Goal: Participate in discussion: Engage in conversation with other users on a specific topic

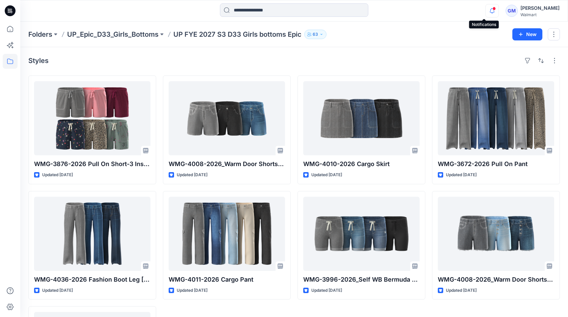
click at [491, 8] on icon "button" at bounding box center [491, 8] width 1 height 1
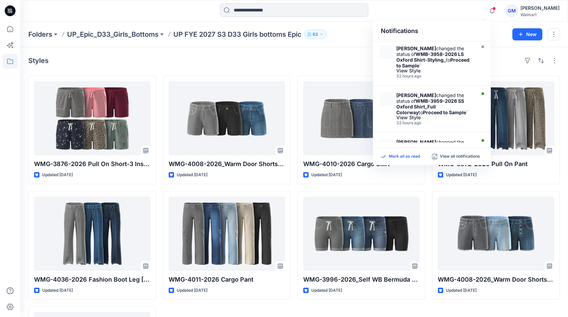
click at [401, 154] on p "Mark all as read" at bounding box center [404, 157] width 31 height 6
click at [465, 156] on p "View all notifications" at bounding box center [460, 157] width 40 height 6
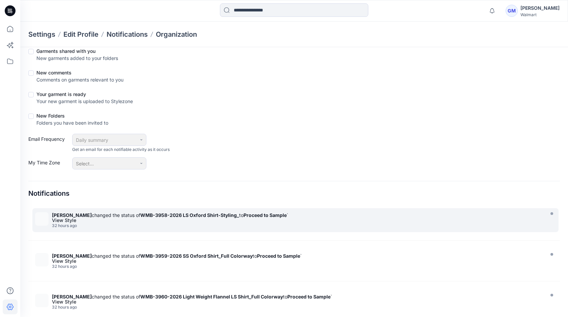
click at [121, 217] on div "[PERSON_NAME] changed the status of WMB-3958-2026 LS Oxford Shirt-Styling_ to P…" at bounding box center [297, 215] width 490 height 6
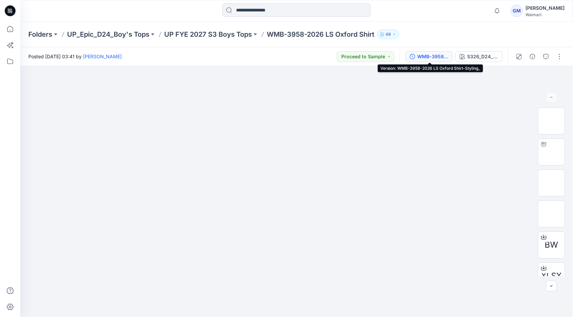
click at [430, 56] on div "WMB-3958-2026 LS Oxford Shirt-Styling_" at bounding box center [432, 56] width 31 height 7
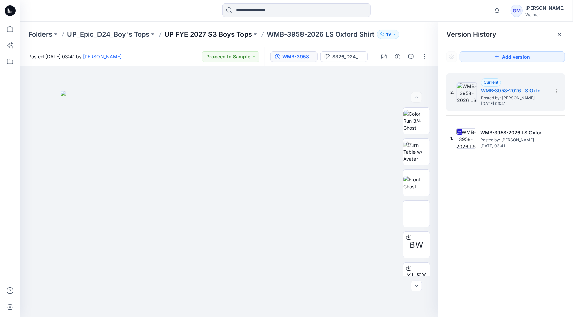
click at [225, 30] on p "UP FYE 2027 S3 Boys Tops" at bounding box center [208, 34] width 88 height 9
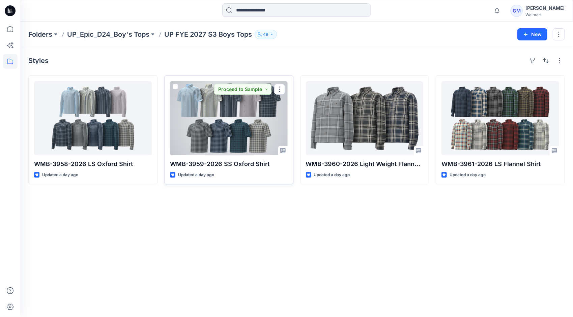
click at [263, 122] on div at bounding box center [229, 118] width 118 height 74
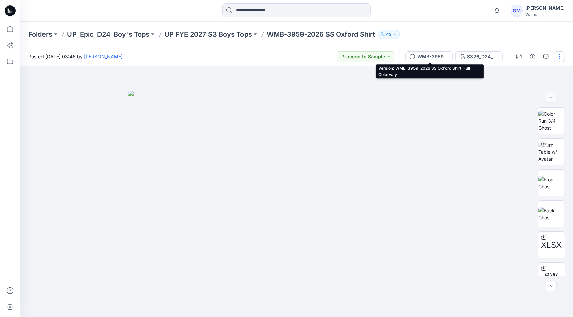
click at [426, 58] on div "WMB-3959-2026 SS Oxford Shirt_Full Colorway" at bounding box center [432, 56] width 31 height 7
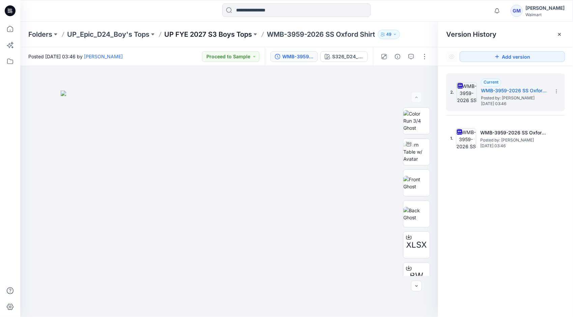
click at [228, 31] on p "UP FYE 2027 S3 Boys Tops" at bounding box center [208, 34] width 88 height 9
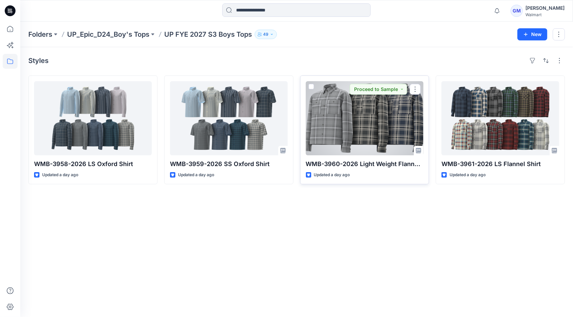
click at [360, 117] on div at bounding box center [365, 118] width 118 height 74
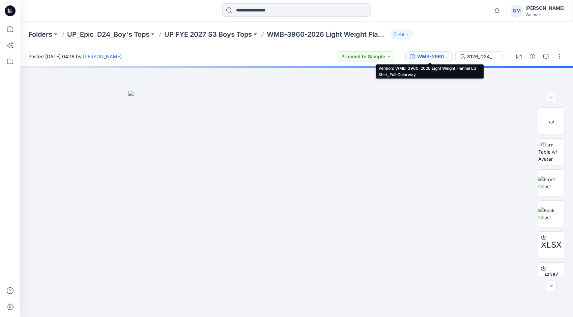
click at [431, 53] on div "WMB-3960-2026 Light Weight Flannel LS Shirt_Full Colorway" at bounding box center [432, 56] width 31 height 7
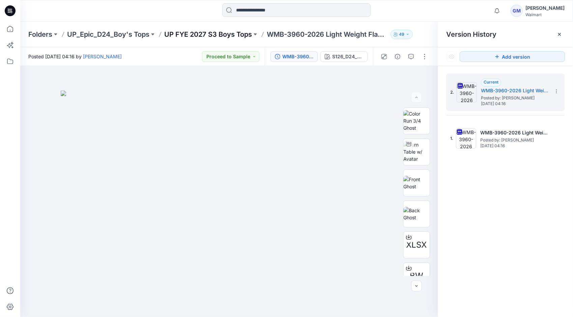
click at [223, 33] on p "UP FYE 2027 S3 Boys Tops" at bounding box center [208, 34] width 88 height 9
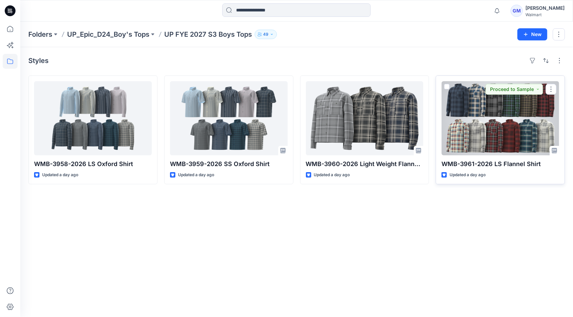
click at [480, 120] on div at bounding box center [500, 118] width 118 height 74
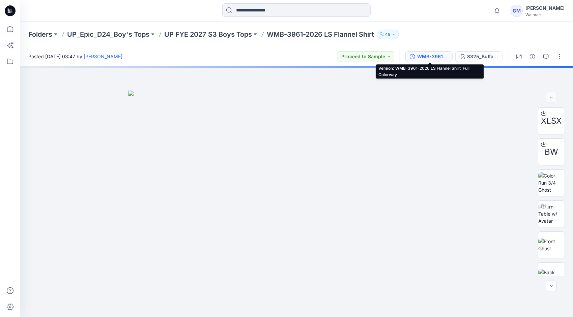
click at [420, 59] on div "WMB-3961-2026 LS Flannel Shirt_Full Colorway" at bounding box center [432, 56] width 31 height 7
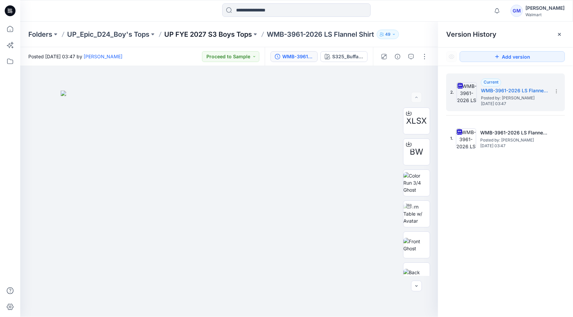
click at [238, 33] on p "UP FYE 2027 S3 Boys Tops" at bounding box center [208, 34] width 88 height 9
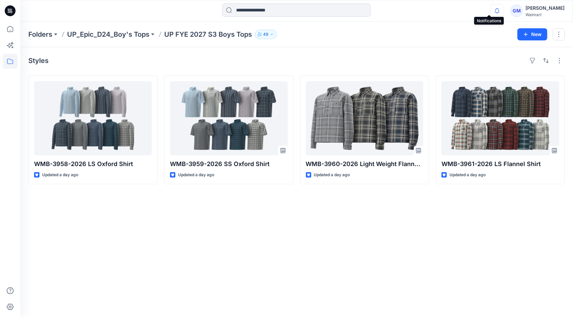
click at [491, 10] on icon "button" at bounding box center [497, 10] width 13 height 13
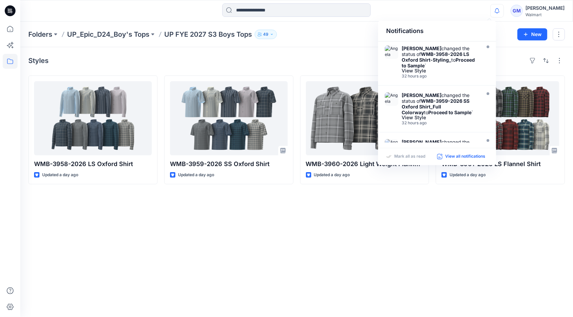
click at [443, 156] on div "View all notifications" at bounding box center [462, 157] width 51 height 6
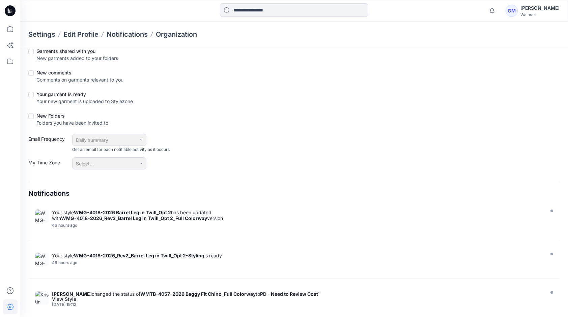
scroll to position [405, 0]
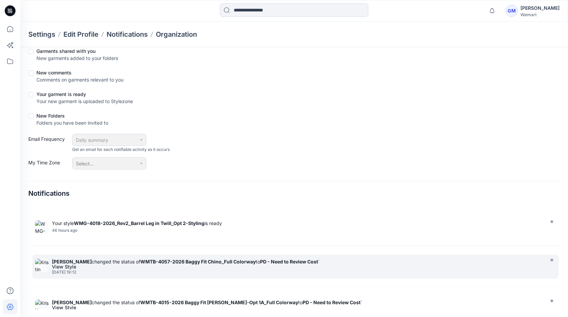
click at [139, 270] on div "[DATE] 19:12" at bounding box center [297, 272] width 490 height 5
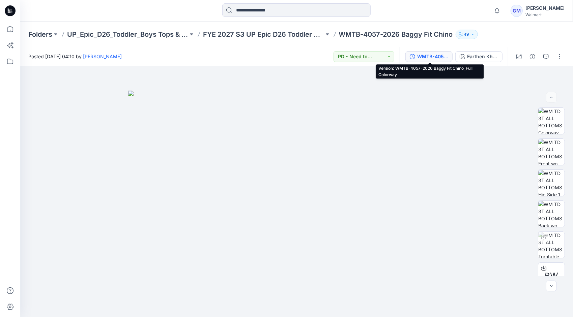
click at [432, 53] on button "WMTB-4057-2026 Baggy Fit Chino_Full Colorway" at bounding box center [428, 56] width 47 height 11
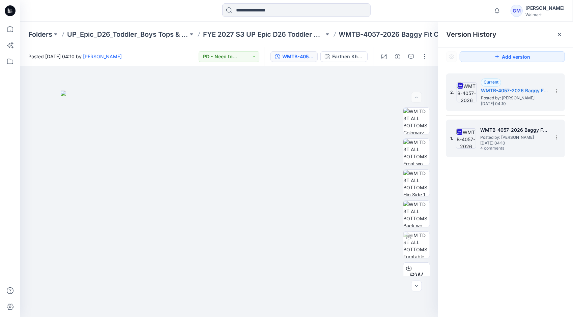
click at [529, 145] on span "[DATE] 04:10" at bounding box center [513, 143] width 67 height 5
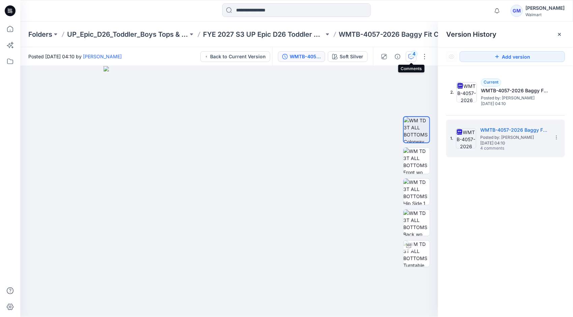
click at [414, 56] on div "4" at bounding box center [414, 54] width 7 height 7
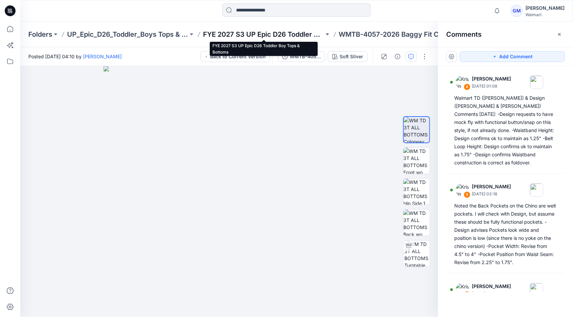
click at [291, 38] on p "FYE 2027 S3 UP Epic D26 Toddler Boy Tops & Bottoms" at bounding box center [263, 34] width 121 height 9
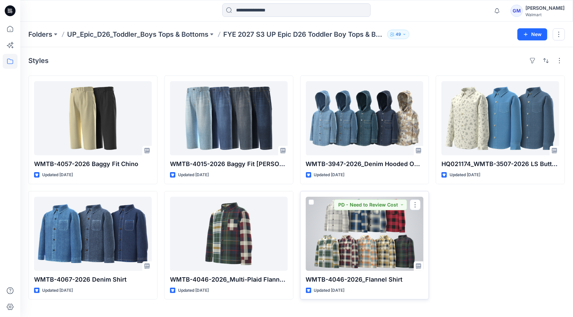
click at [368, 235] on div at bounding box center [365, 234] width 118 height 74
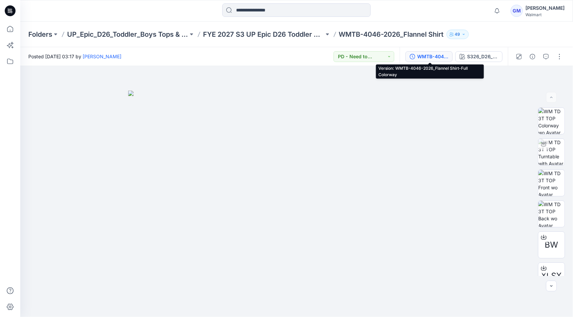
click at [423, 56] on div "WMTB-4046-2026_Flannel Shirt-Full Colorway" at bounding box center [432, 56] width 31 height 7
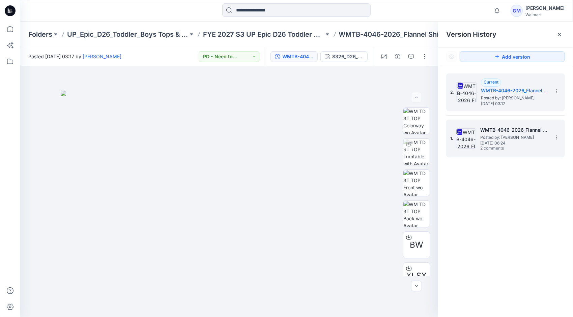
click at [491, 137] on span "Posted by: [PERSON_NAME]" at bounding box center [513, 137] width 67 height 7
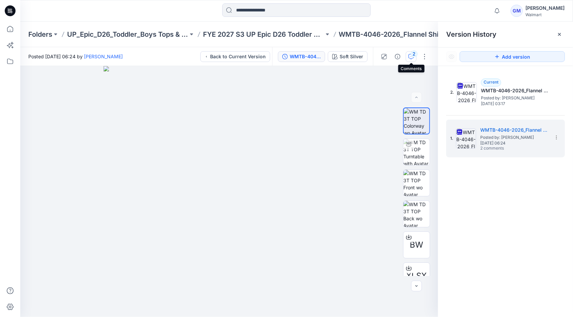
click at [414, 54] on div "2" at bounding box center [414, 54] width 7 height 7
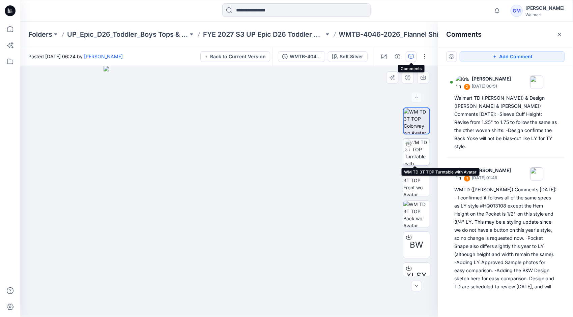
click at [423, 154] on img at bounding box center [417, 152] width 25 height 26
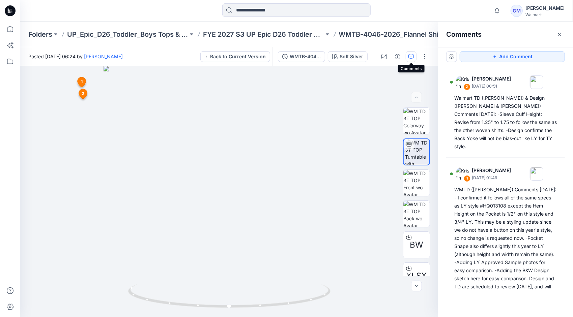
click at [409, 61] on button "button" at bounding box center [411, 56] width 11 height 11
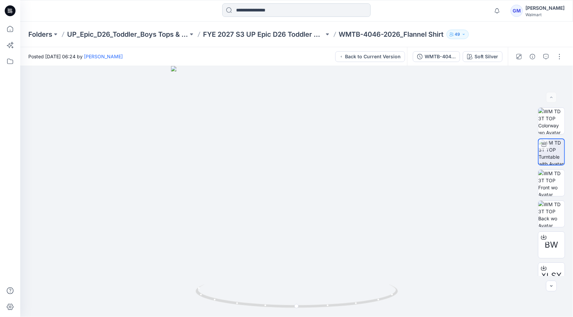
click at [321, 4] on input at bounding box center [296, 9] width 148 height 13
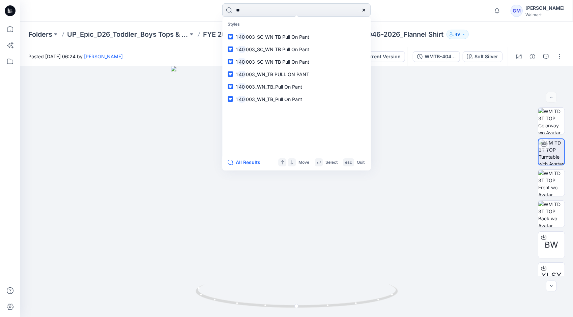
type input "*"
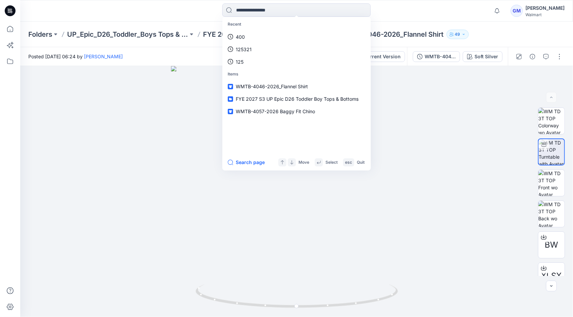
click at [154, 11] on div at bounding box center [89, 10] width 138 height 15
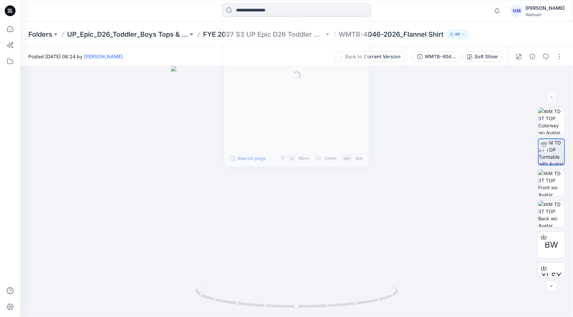
click at [272, 10] on input at bounding box center [296, 9] width 148 height 13
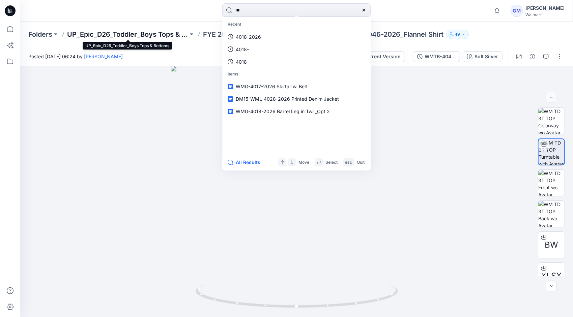
type input "*"
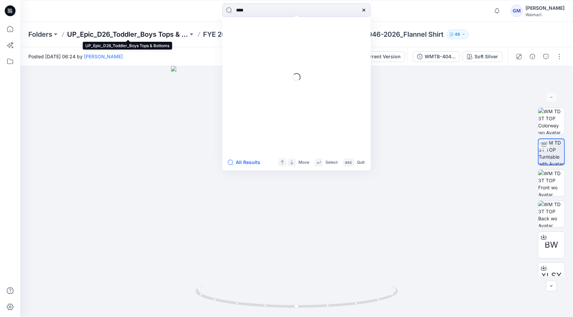
type input "****"
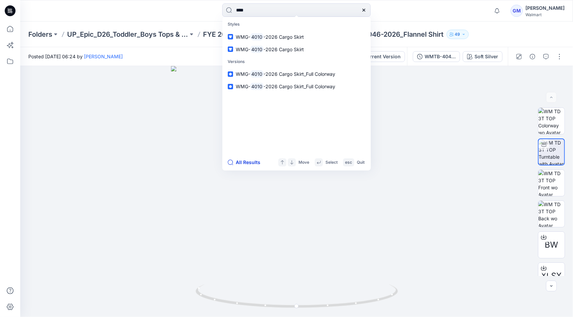
click at [249, 163] on button "All Results" at bounding box center [246, 163] width 37 height 8
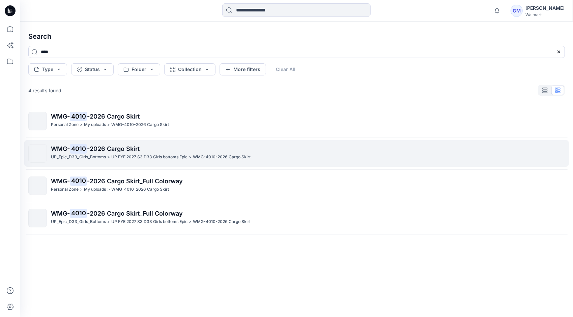
click at [157, 156] on p "UP FYE 2027 S3 D33 Girls bottoms Epic" at bounding box center [149, 157] width 76 height 7
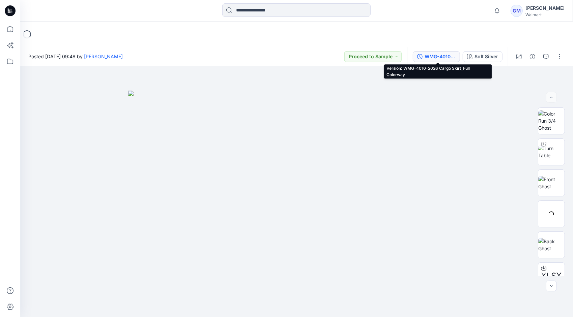
click at [441, 54] on div "WMG-4010-2026 Cargo Skirt_Full Colorway" at bounding box center [440, 56] width 31 height 7
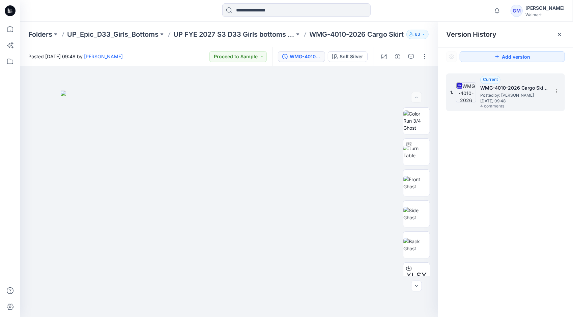
click at [515, 94] on span "Posted by: [PERSON_NAME]" at bounding box center [513, 95] width 67 height 7
click at [414, 55] on button "button" at bounding box center [411, 56] width 11 height 11
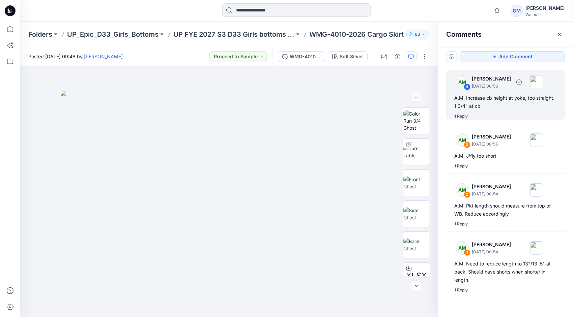
click at [497, 113] on div "1 Reply" at bounding box center [509, 116] width 111 height 7
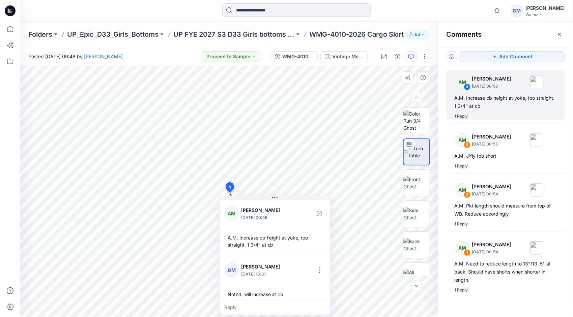
scroll to position [4, 0]
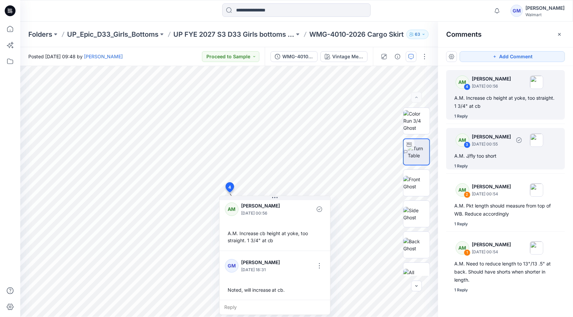
click at [484, 158] on div "A.M. J/fly too short" at bounding box center [505, 156] width 103 height 8
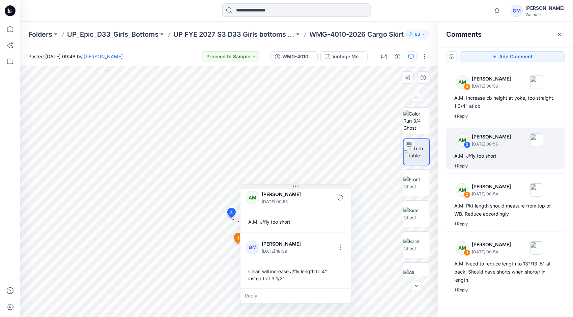
drag, startPoint x: 275, startPoint y: 224, endPoint x: 294, endPoint y: 187, distance: 41.8
click at [294, 187] on icon at bounding box center [295, 186] width 5 height 5
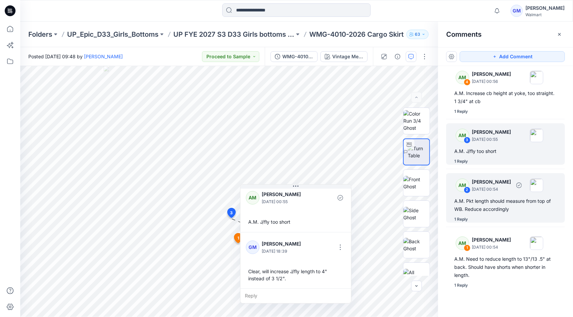
scroll to position [5, 0]
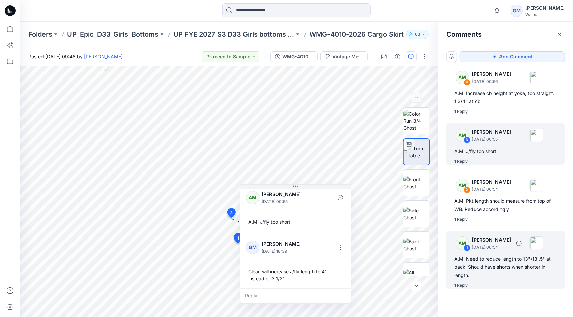
click at [499, 262] on div "A.M. Need to reduce length to 13"/13 .5" at back. Should have shorts when short…" at bounding box center [505, 267] width 103 height 24
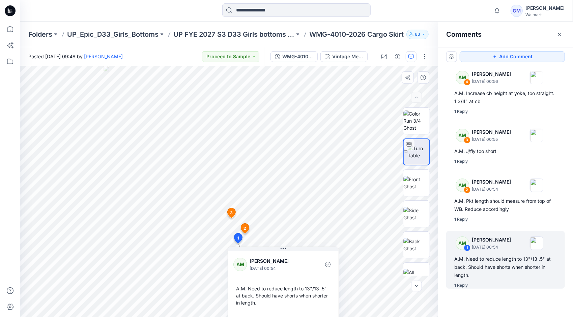
scroll to position [40, 0]
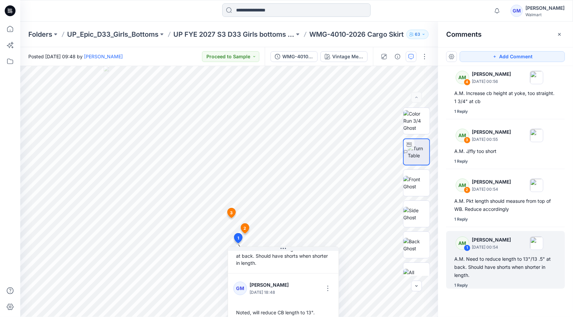
click at [300, 13] on input at bounding box center [296, 9] width 148 height 13
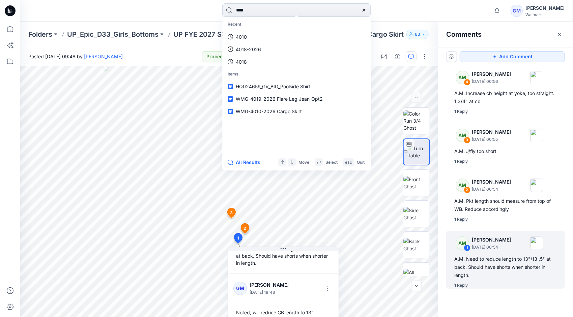
type input "****"
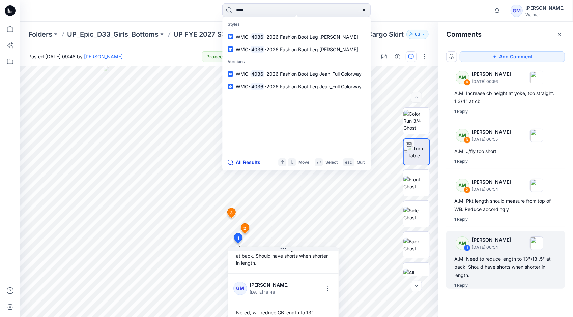
click at [249, 159] on button "All Results" at bounding box center [246, 163] width 37 height 8
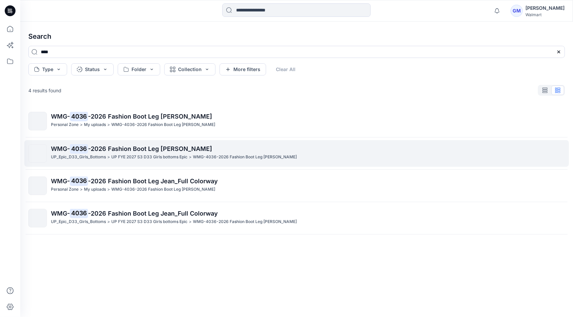
click at [135, 156] on p "UP FYE 2027 S3 D33 Girls bottoms Epic" at bounding box center [149, 157] width 76 height 7
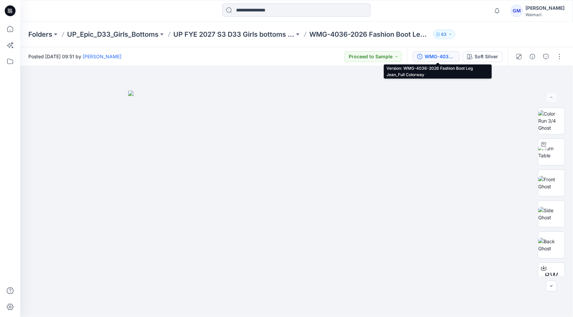
click at [447, 57] on div "WMG-4036-2026 Fashion Boot Leg Jean_Full Colorway" at bounding box center [440, 56] width 31 height 7
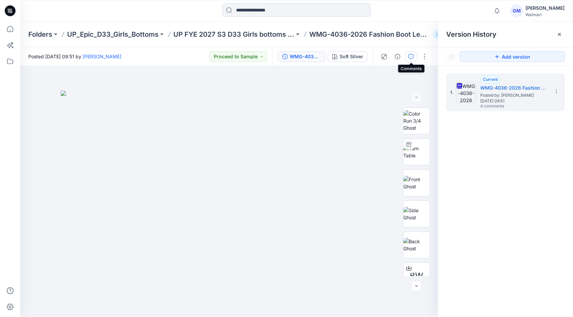
click at [414, 58] on button "button" at bounding box center [411, 56] width 11 height 11
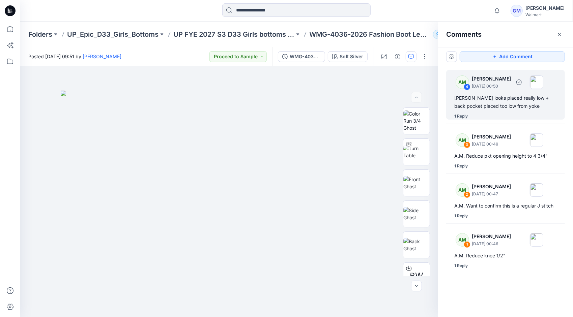
click at [496, 110] on div "AM 4 [PERSON_NAME] [DATE] 00:50 A.M. Yoke looks placed really low + back pocket…" at bounding box center [505, 95] width 119 height 50
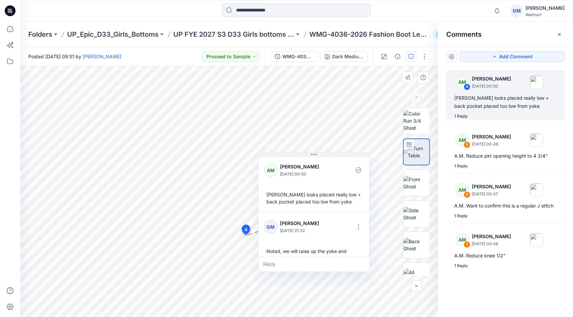
drag, startPoint x: 293, startPoint y: 243, endPoint x: 316, endPoint y: 157, distance: 88.7
click at [316, 157] on div "AM [PERSON_NAME] [DATE] 00:50 A.M. Yoke looks placed really low + back pocket p…" at bounding box center [313, 212] width 111 height 119
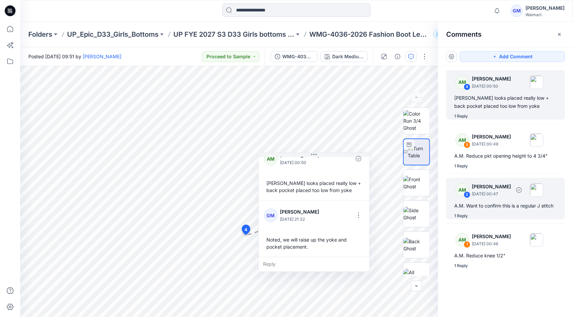
click at [496, 199] on div "AM 2 [PERSON_NAME] [DATE] 00:47 A.M. Want to confirm this is a regular J stitch…" at bounding box center [505, 198] width 119 height 41
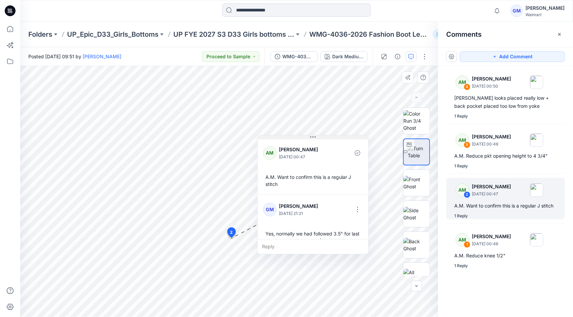
drag, startPoint x: 280, startPoint y: 242, endPoint x: 316, endPoint y: 136, distance: 112.0
click at [316, 136] on icon at bounding box center [312, 137] width 5 height 5
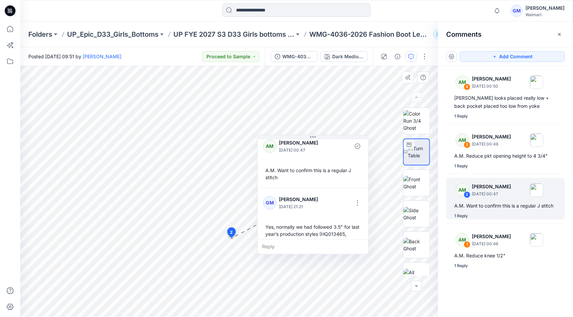
scroll to position [19, 0]
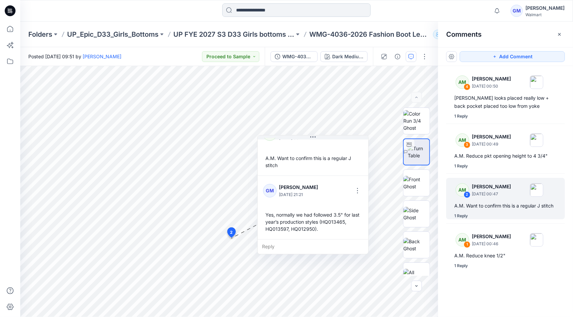
click at [329, 10] on input at bounding box center [296, 9] width 148 height 13
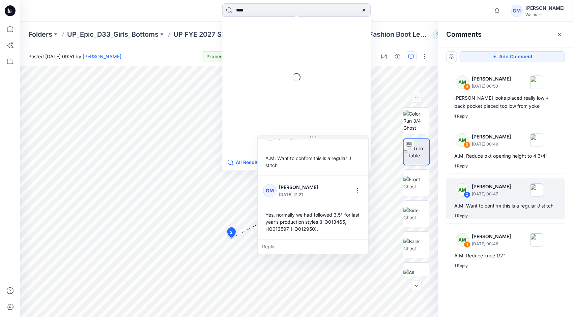
type input "****"
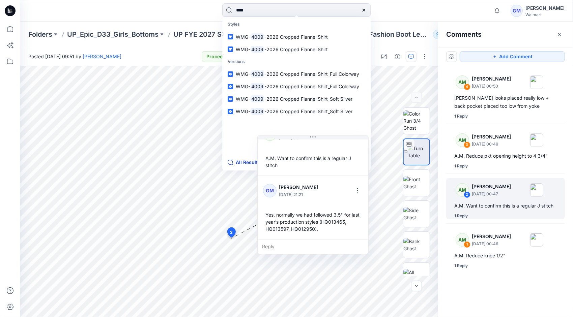
click at [245, 162] on button "All Results" at bounding box center [246, 163] width 37 height 8
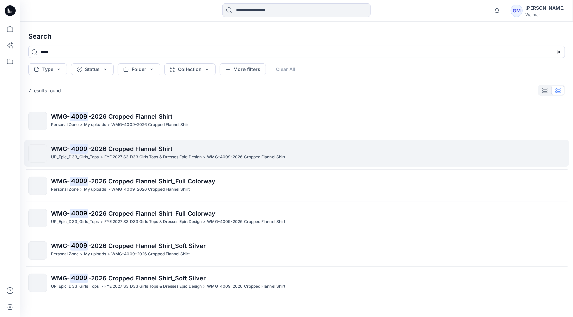
click at [119, 158] on p "FYE 2027 S3 D33 Girls Tops & Dresses Epic Design" at bounding box center [152, 157] width 97 height 7
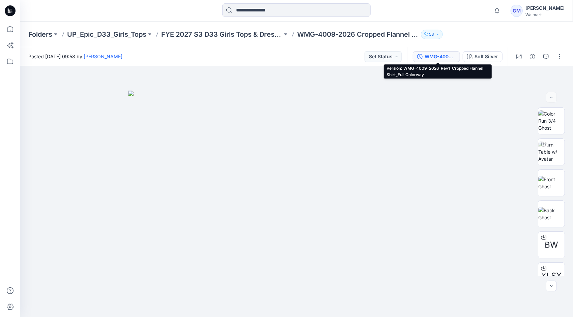
click at [449, 52] on button "WMG-4009-2026_Rev1_Cropped Flannel Shirt_Full Colorway" at bounding box center [436, 56] width 47 height 11
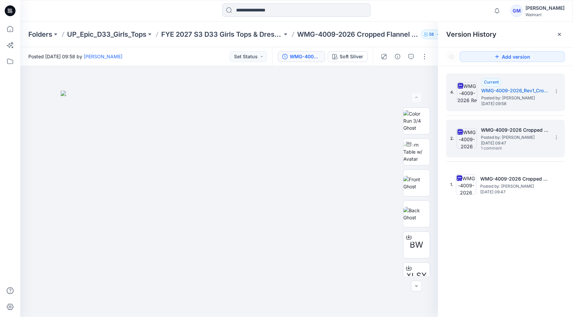
click at [503, 136] on span "Posted by: [PERSON_NAME]" at bounding box center [514, 137] width 67 height 7
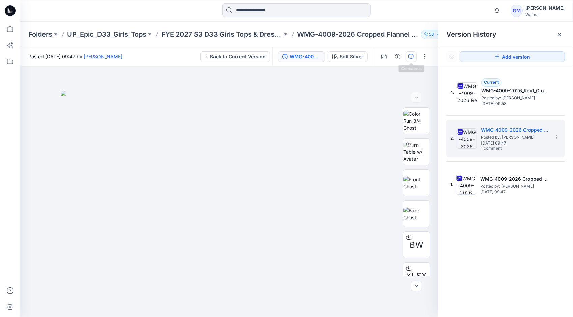
click at [413, 57] on icon "button" at bounding box center [410, 56] width 5 height 5
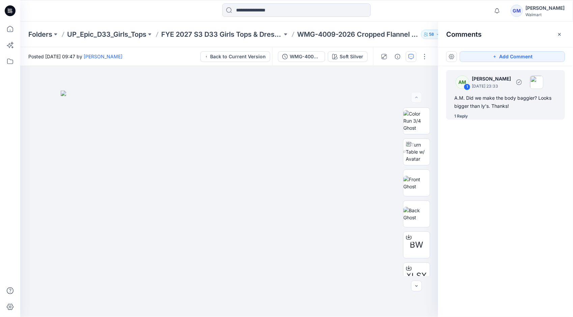
click at [474, 100] on div "A.M. Did we make the body baggier? Looks bigger than ly's. Thanks!" at bounding box center [505, 102] width 103 height 16
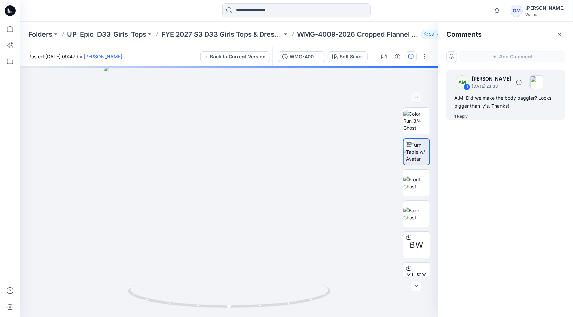
click at [494, 101] on div "A.M. Did we make the body baggier? Looks bigger than ly's. Thanks!" at bounding box center [505, 102] width 103 height 16
click at [465, 116] on div "1 Reply" at bounding box center [460, 116] width 13 height 7
click at [501, 97] on div "A.M. Did we make the body baggier? Looks bigger than ly's. Thanks!" at bounding box center [505, 102] width 103 height 16
click at [283, 193] on div "Soft Silver Loading... Material Properties Loading..." at bounding box center [229, 191] width 418 height 251
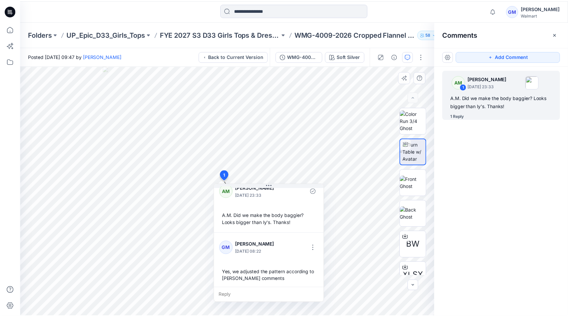
scroll to position [11, 0]
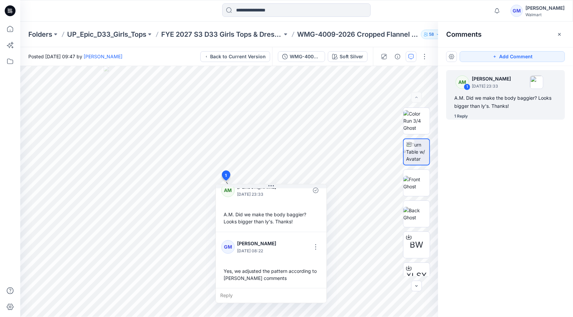
click at [413, 3] on div "Notifications [PERSON_NAME] changed the status of WMB-3958-2026 LS Oxford Shirt…" at bounding box center [296, 11] width 553 height 22
click at [491, 10] on icon "button" at bounding box center [497, 10] width 13 height 13
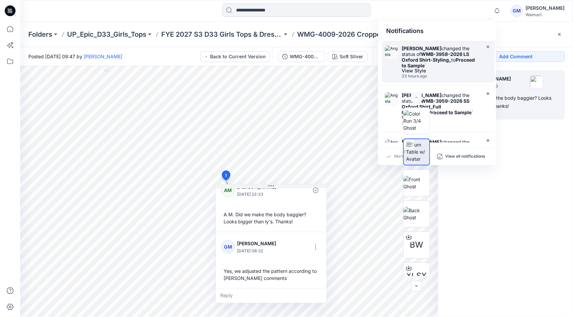
click at [448, 56] on strong "WMB-3958-2026 LS Oxford Shirt-Styling_" at bounding box center [435, 56] width 67 height 11
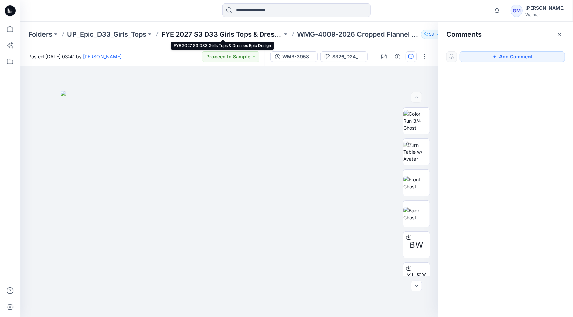
click at [256, 31] on p "FYE 2027 S3 D33 Girls Tops & Dresses Epic Design" at bounding box center [221, 34] width 121 height 9
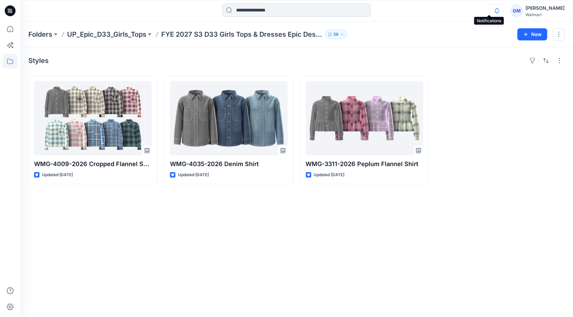
click at [491, 11] on icon "button" at bounding box center [497, 10] width 13 height 13
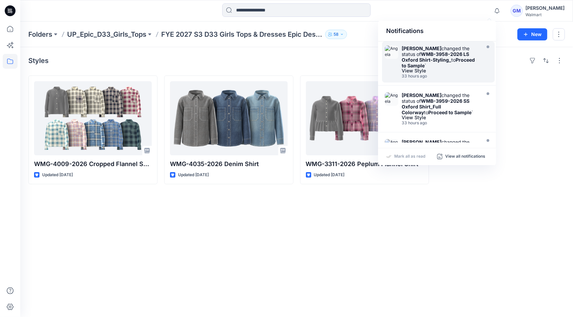
click at [443, 65] on div "[PERSON_NAME] changed the status of WMB-3958-2026 LS Oxford Shirt-Styling_ to P…" at bounding box center [441, 57] width 78 height 23
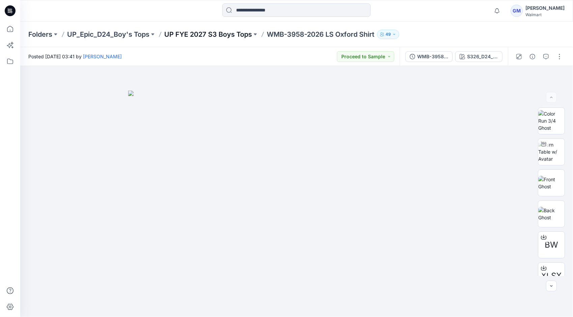
click at [231, 33] on p "UP FYE 2027 S3 Boys Tops" at bounding box center [208, 34] width 88 height 9
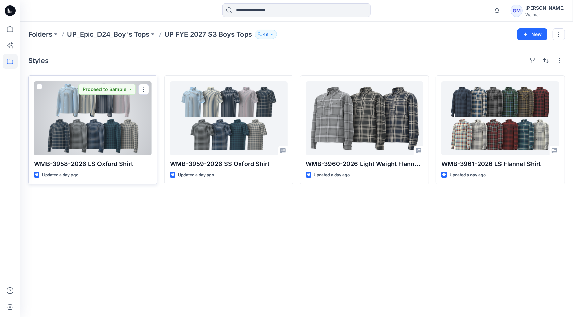
click at [115, 130] on div at bounding box center [93, 118] width 118 height 74
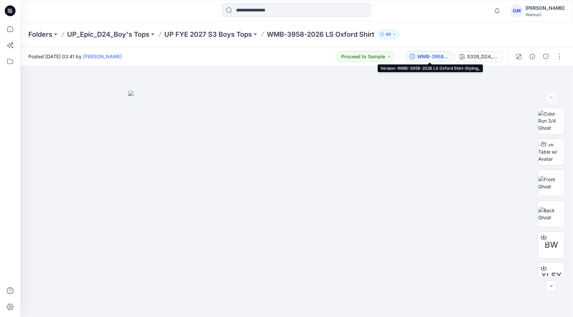
click at [448, 57] on div "WMB-3958-2026 LS Oxford Shirt-Styling_" at bounding box center [432, 56] width 31 height 7
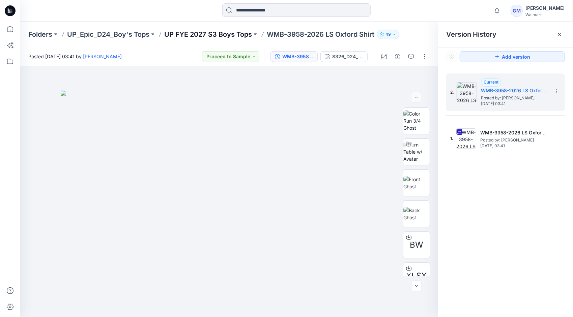
click at [222, 32] on p "UP FYE 2027 S3 Boys Tops" at bounding box center [208, 34] width 88 height 9
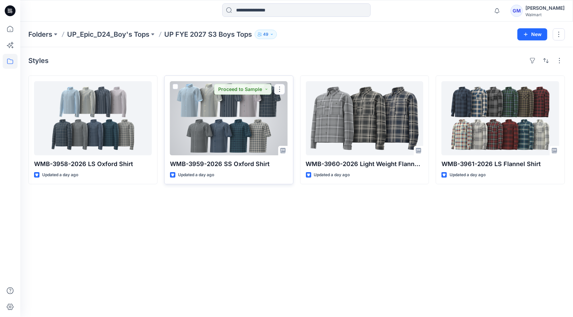
click at [262, 115] on div at bounding box center [229, 118] width 118 height 74
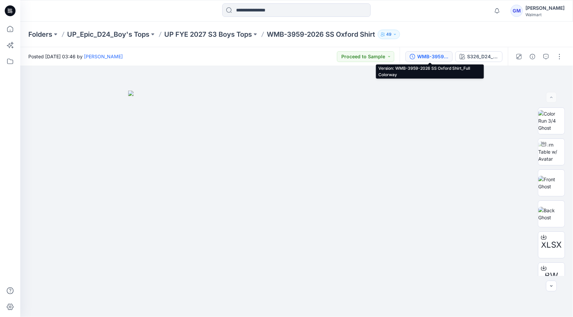
click at [428, 53] on button "WMB-3959-2026 SS Oxford Shirt_Full Colorway" at bounding box center [428, 56] width 47 height 11
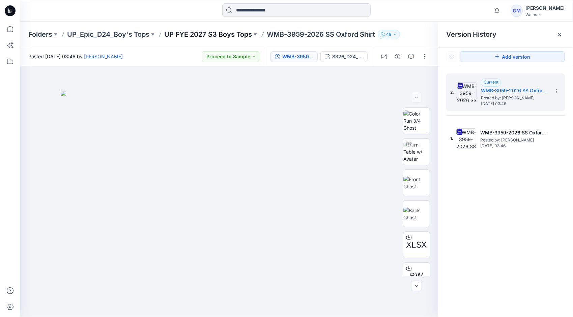
click at [241, 32] on p "UP FYE 2027 S3 Boys Tops" at bounding box center [208, 34] width 88 height 9
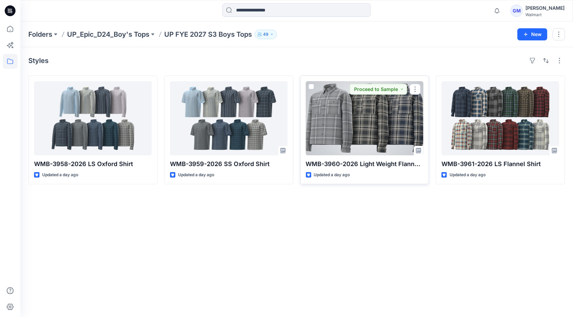
click at [359, 109] on div at bounding box center [365, 118] width 118 height 74
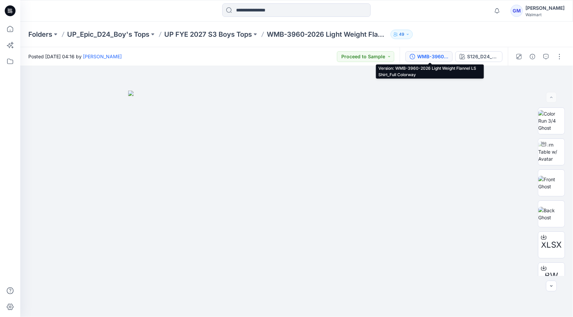
click at [434, 56] on div "WMB-3960-2026 Light Weight Flannel LS Shirt_Full Colorway" at bounding box center [432, 56] width 31 height 7
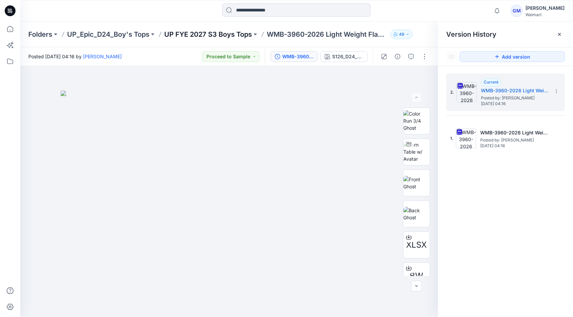
click at [227, 30] on p "UP FYE 2027 S3 Boys Tops" at bounding box center [208, 34] width 88 height 9
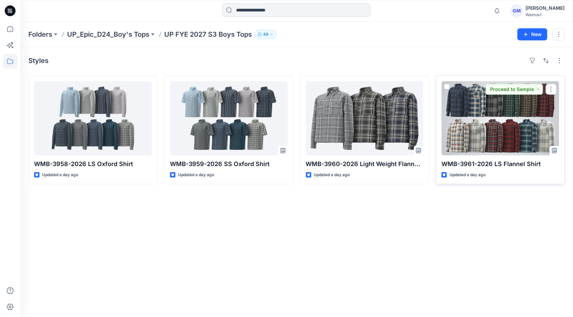
click at [502, 124] on div at bounding box center [500, 118] width 118 height 74
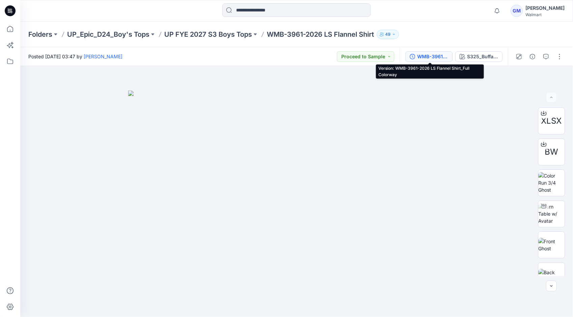
click at [430, 56] on div "WMB-3961-2026 LS Flannel Shirt_Full Colorway" at bounding box center [432, 56] width 31 height 7
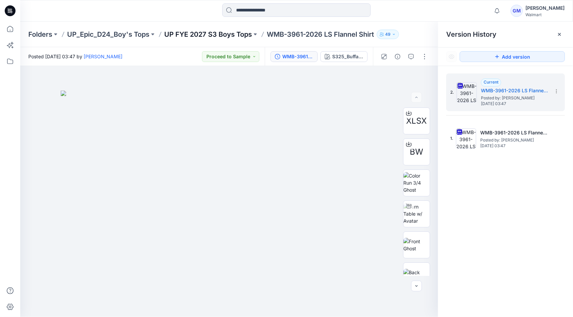
click at [239, 34] on p "UP FYE 2027 S3 Boys Tops" at bounding box center [208, 34] width 88 height 9
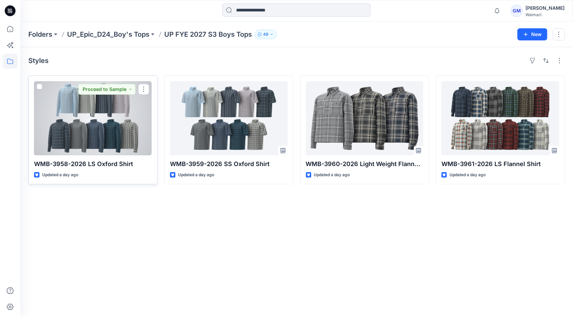
click at [96, 123] on div at bounding box center [93, 118] width 118 height 74
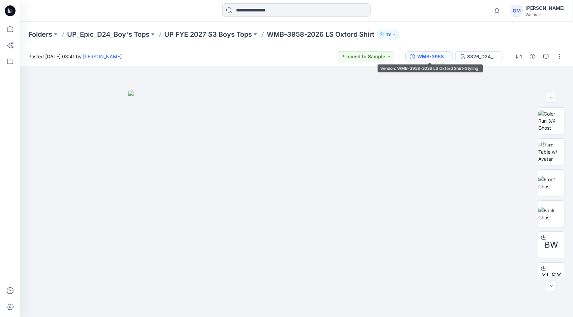
click at [433, 55] on div "WMB-3958-2026 LS Oxford Shirt-Styling_" at bounding box center [432, 56] width 31 height 7
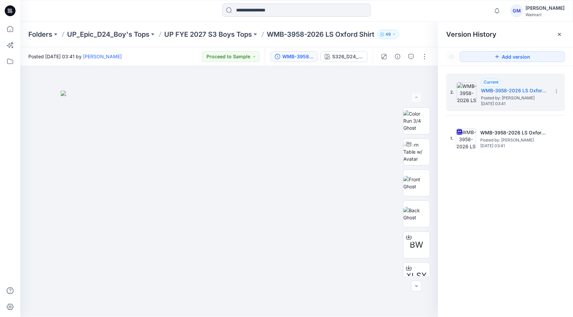
click at [419, 12] on div at bounding box center [297, 10] width 276 height 15
click at [230, 34] on p "UP FYE 2027 S3 Boys Tops" at bounding box center [208, 34] width 88 height 9
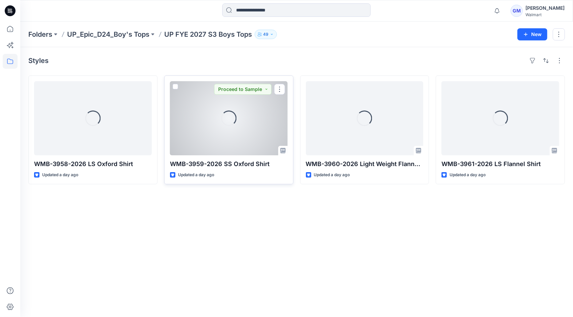
click at [225, 142] on div "Loading..." at bounding box center [229, 118] width 118 height 74
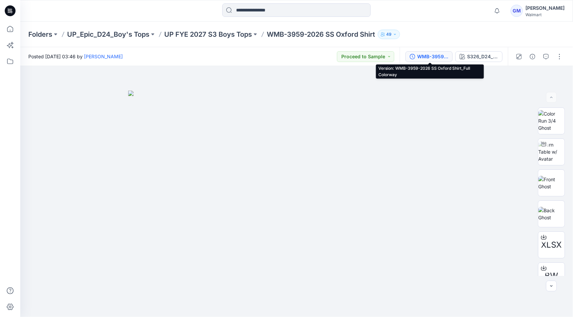
click at [432, 52] on button "WMB-3959-2026 SS Oxford Shirt_Full Colorway" at bounding box center [428, 56] width 47 height 11
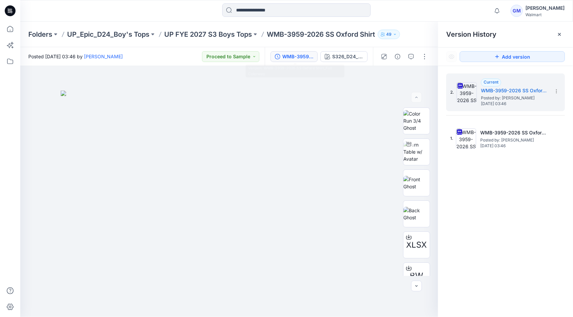
click at [412, 6] on div at bounding box center [297, 10] width 276 height 15
click at [516, 195] on div "2. Current WMB-3959-2026 SS Oxford Shirt_Full Colorway Posted by: [PERSON_NAME]…" at bounding box center [505, 196] width 135 height 261
click at [399, 7] on div at bounding box center [297, 10] width 276 height 15
click at [202, 33] on p "UP FYE 2027 S3 Boys Tops" at bounding box center [208, 34] width 88 height 9
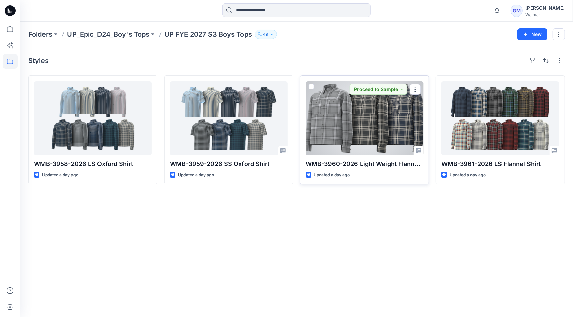
click at [374, 130] on div at bounding box center [365, 118] width 118 height 74
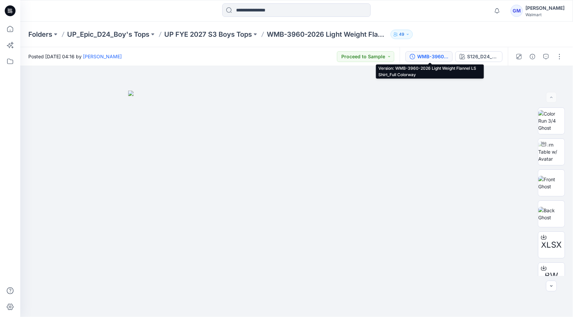
click at [433, 54] on div "WMB-3960-2026 Light Weight Flannel LS Shirt_Full Colorway" at bounding box center [432, 56] width 31 height 7
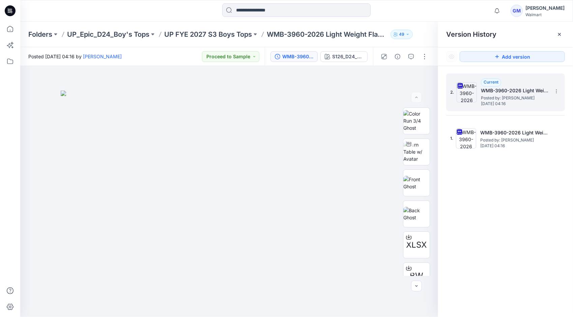
click at [508, 95] on span "Posted by: [PERSON_NAME]" at bounding box center [514, 98] width 67 height 7
click at [421, 11] on div at bounding box center [297, 10] width 276 height 15
click at [239, 32] on p "UP FYE 2027 S3 Boys Tops" at bounding box center [208, 34] width 88 height 9
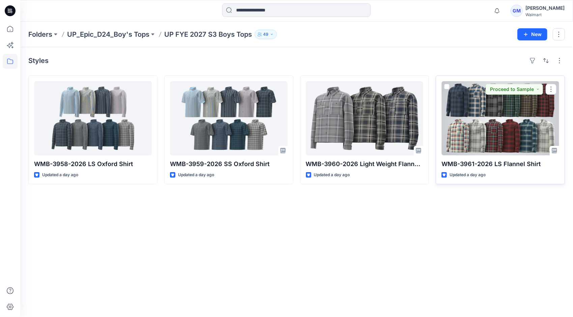
click at [472, 123] on div at bounding box center [500, 118] width 118 height 74
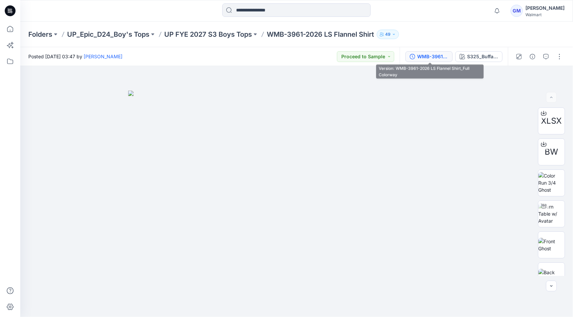
click at [436, 56] on div "WMB-3961-2026 LS Flannel Shirt_Full Colorway" at bounding box center [432, 56] width 31 height 7
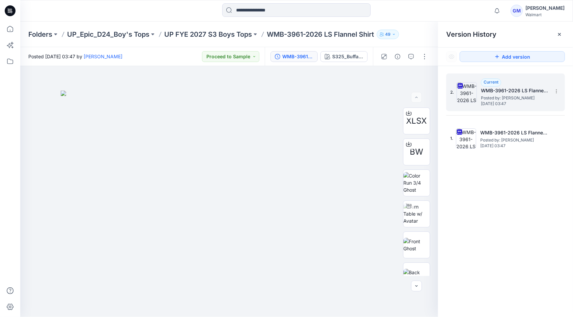
click at [505, 97] on span "Posted by: [PERSON_NAME]" at bounding box center [514, 98] width 67 height 7
click at [408, 12] on div at bounding box center [297, 10] width 276 height 15
click at [495, 9] on icon "button" at bounding box center [497, 10] width 5 height 4
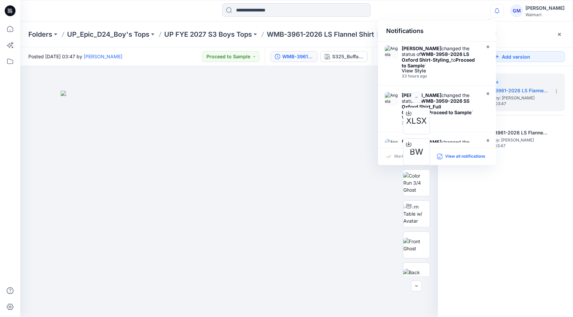
click at [463, 156] on p "View all notifications" at bounding box center [465, 157] width 40 height 6
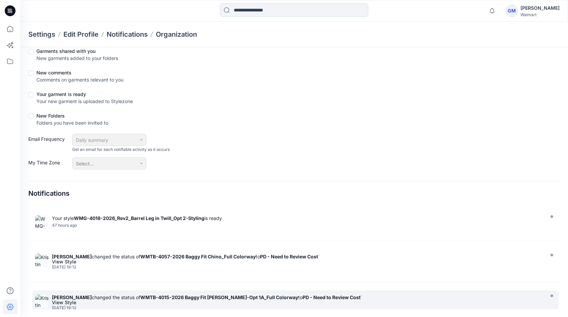
scroll to position [426, 0]
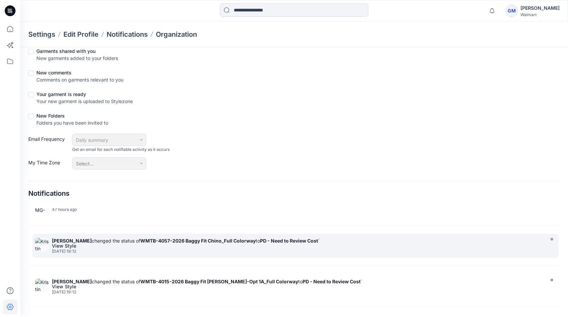
click at [84, 249] on div "[DATE] 19:12" at bounding box center [297, 251] width 490 height 5
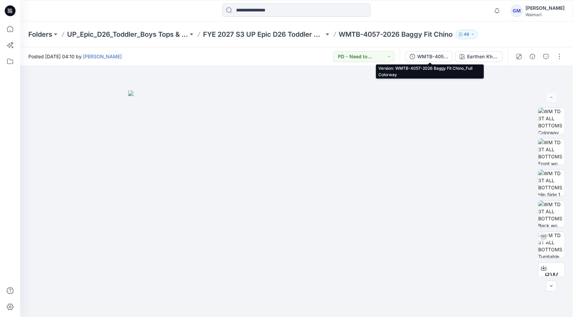
click at [435, 54] on div "WMTB-4057-2026 Baggy Fit Chino_Full Colorway" at bounding box center [432, 56] width 31 height 7
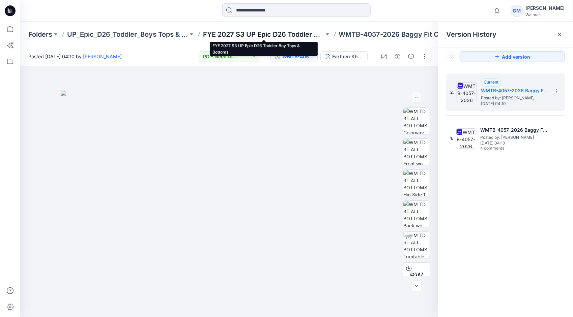
click at [295, 34] on p "FYE 2027 S3 UP Epic D26 Toddler Boy Tops & Bottoms" at bounding box center [263, 34] width 121 height 9
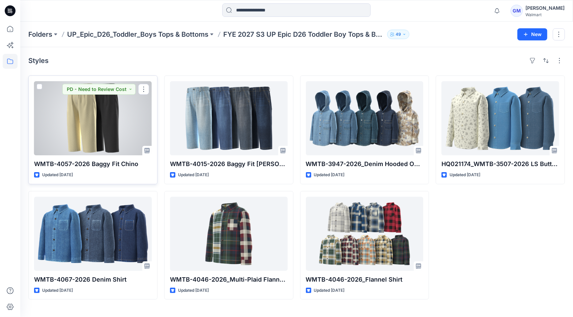
click at [123, 133] on div at bounding box center [93, 118] width 118 height 74
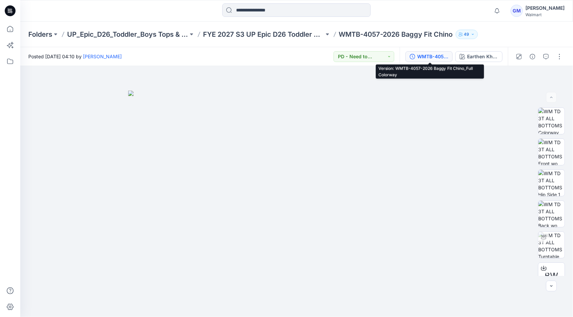
click at [429, 57] on div "WMTB-4057-2026 Baggy Fit Chino_Full Colorway" at bounding box center [432, 56] width 31 height 7
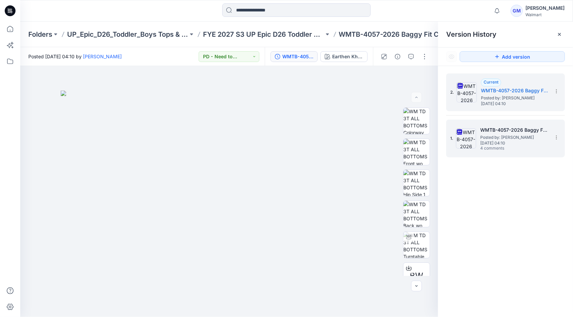
click at [492, 141] on span "[DATE] 04:10" at bounding box center [513, 143] width 67 height 5
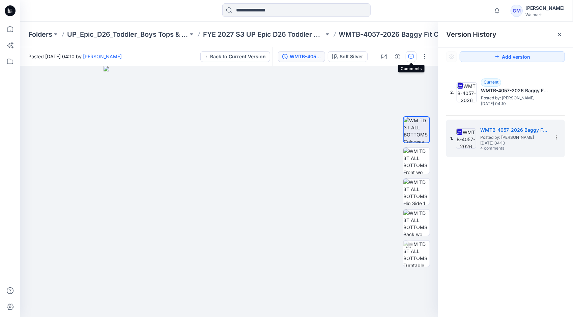
click at [410, 57] on icon "button" at bounding box center [410, 56] width 5 height 5
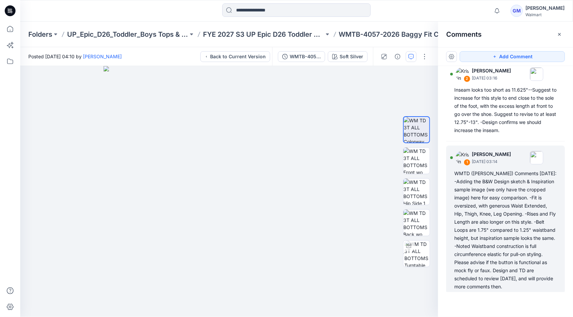
scroll to position [221, 0]
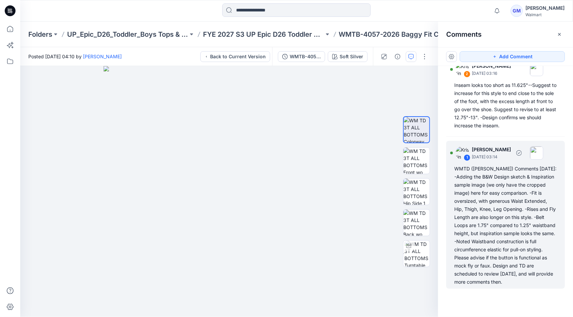
click at [484, 184] on div "WMTD ([PERSON_NAME]) Comments [DATE]: -Adding the B&W Design sketch & Inspirati…" at bounding box center [505, 225] width 103 height 121
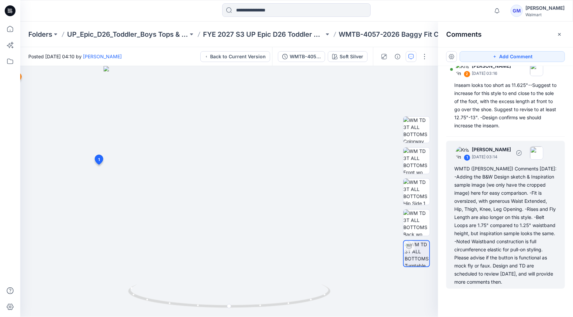
click at [501, 194] on div "WMTD ([PERSON_NAME]) Comments [DATE]: -Adding the B&W Design sketch & Inspirati…" at bounding box center [505, 225] width 103 height 121
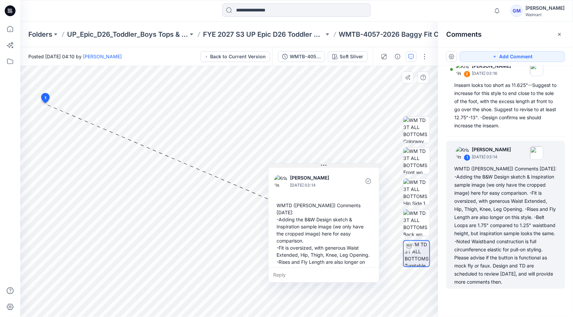
drag, startPoint x: 90, startPoint y: 109, endPoint x: 325, endPoint y: 167, distance: 242.0
click at [325, 167] on icon at bounding box center [323, 165] width 5 height 5
click at [410, 5] on div at bounding box center [297, 10] width 276 height 15
click at [449, 7] on div "Notifications [PERSON_NAME] changed the status of WMB-3958-2026 LS Oxford Shirt…" at bounding box center [296, 10] width 552 height 15
click at [418, 9] on div at bounding box center [297, 10] width 276 height 15
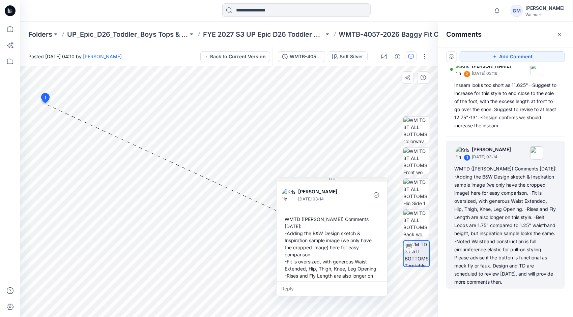
drag, startPoint x: 326, startPoint y: 165, endPoint x: 334, endPoint y: 179, distance: 16.0
click at [334, 179] on icon at bounding box center [331, 179] width 5 height 5
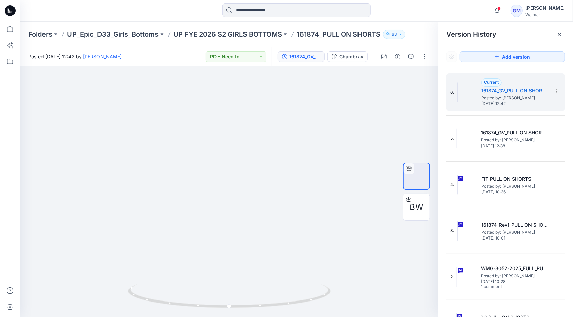
scroll to position [22, 0]
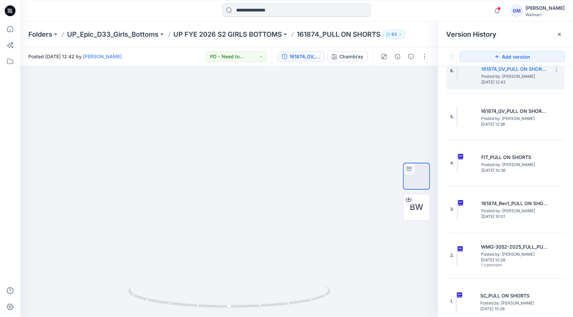
click at [264, 11] on input at bounding box center [296, 9] width 148 height 13
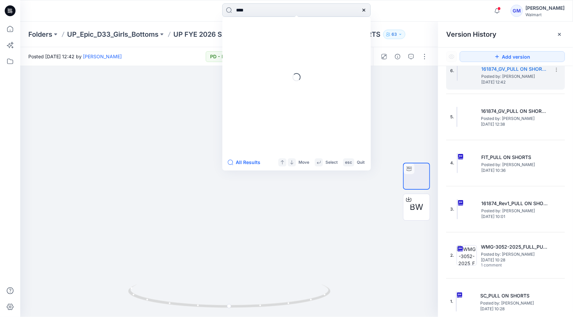
type input "****"
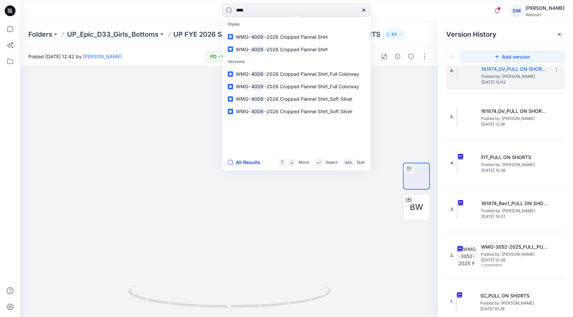
click at [244, 162] on button "All Results" at bounding box center [246, 163] width 37 height 8
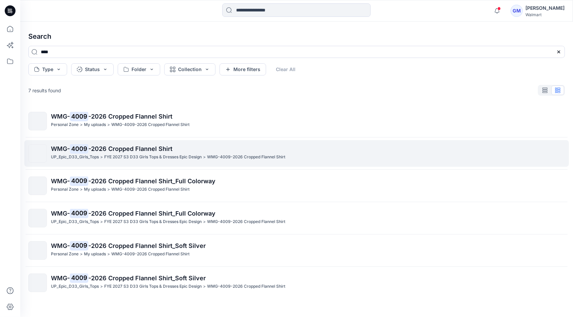
click at [146, 156] on p "FYE 2027 S3 D33 Girls Tops & Dresses Epic Design" at bounding box center [152, 157] width 97 height 7
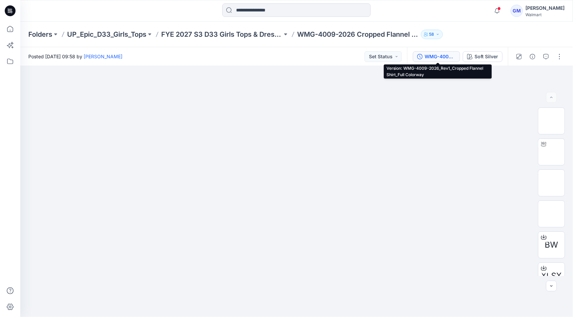
click at [453, 58] on div "WMG-4009-2026_Rev1_Cropped Flannel Shirt_Full Colorway" at bounding box center [440, 56] width 31 height 7
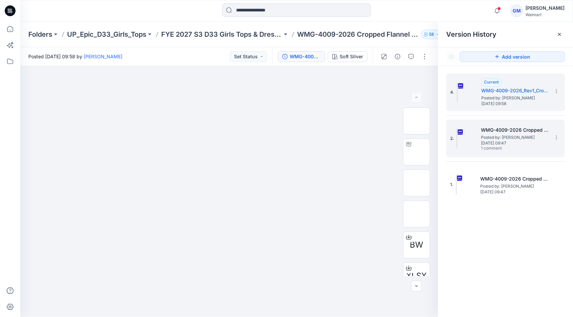
click at [503, 142] on span "[DATE] 09:47" at bounding box center [514, 143] width 67 height 5
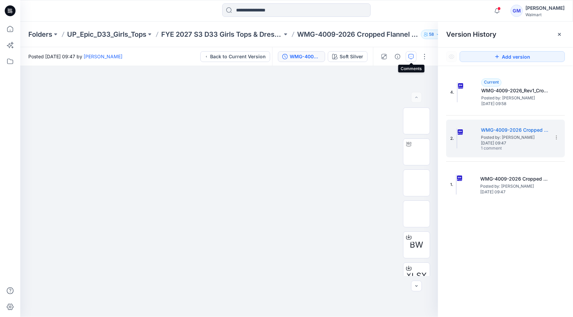
click at [411, 54] on icon "button" at bounding box center [410, 56] width 5 height 5
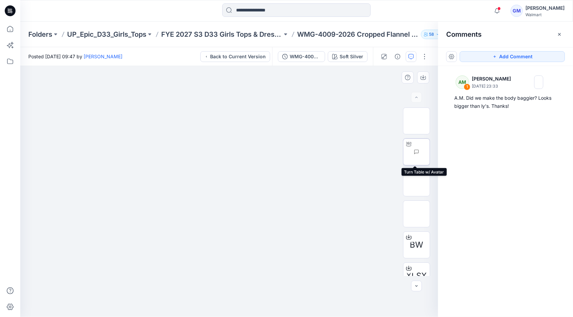
click at [430, 152] on img at bounding box center [430, 152] width 0 height 0
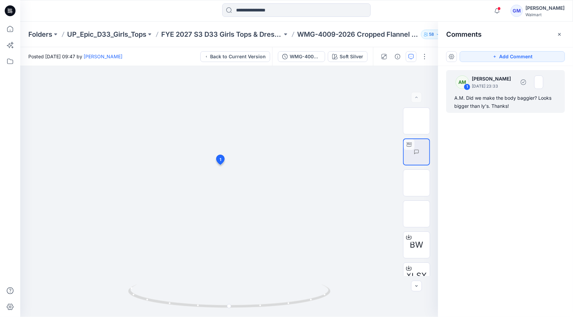
click at [492, 95] on div "A.M. Did we make the body baggier? Looks bigger than ly's. Thanks!" at bounding box center [505, 102] width 103 height 16
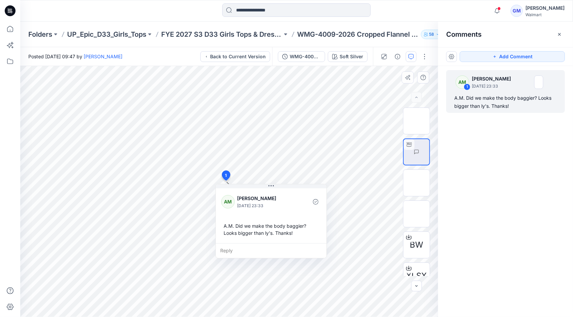
click at [231, 250] on div "Reply" at bounding box center [271, 250] width 111 height 15
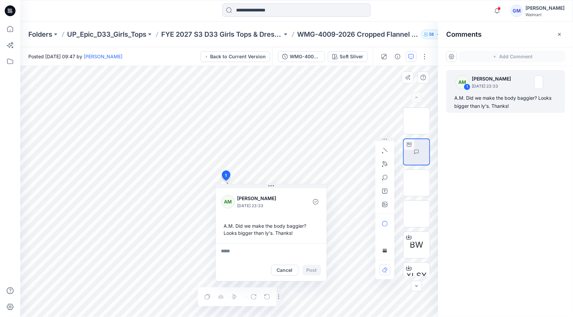
click at [233, 249] on textarea at bounding box center [271, 251] width 111 height 16
type textarea "*"
type textarea "**********"
click at [315, 268] on button "Post" at bounding box center [312, 270] width 19 height 11
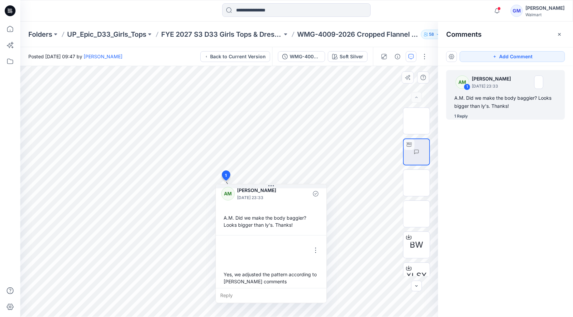
scroll to position [11, 0]
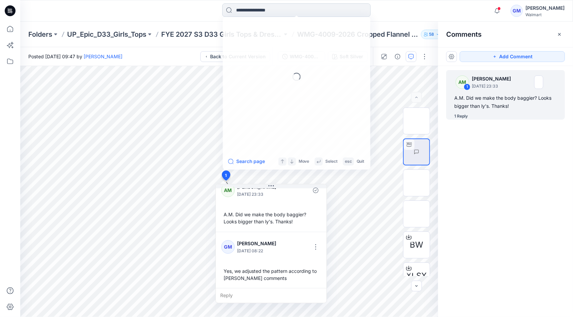
click at [258, 9] on input at bounding box center [296, 9] width 148 height 13
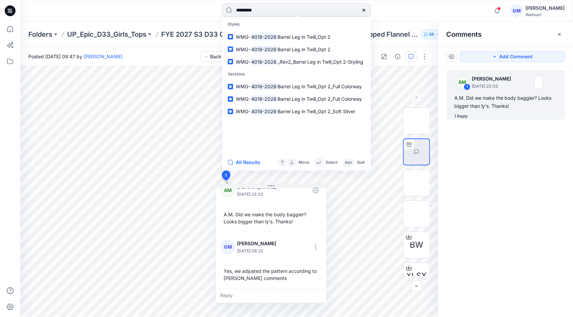
type input "*********"
click at [252, 161] on button "All Results" at bounding box center [246, 163] width 37 height 8
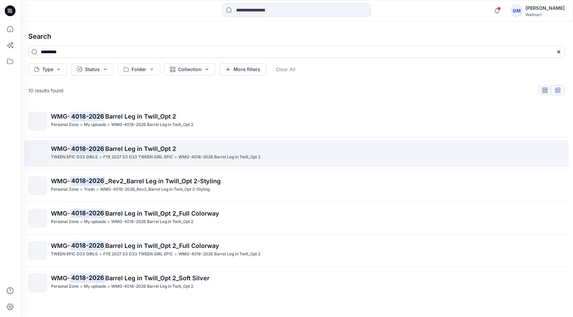
click at [137, 148] on span "Barrel Leg in Twill_Opt 2" at bounding box center [140, 148] width 71 height 7
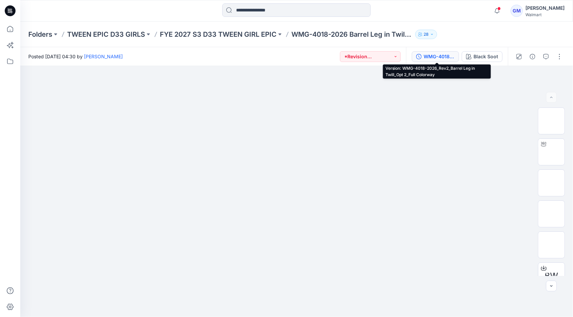
click at [444, 56] on div "WMG-4018-2026_Rev2_Barrel Leg in Twill_Opt 2_Full Colorway" at bounding box center [439, 56] width 31 height 7
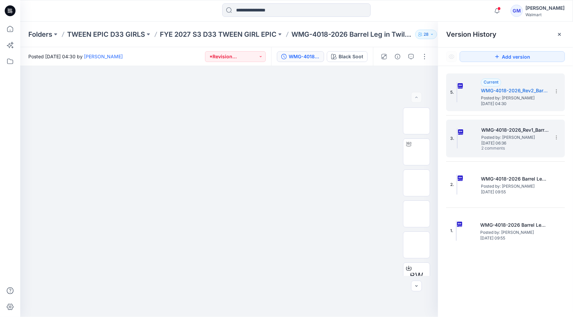
click at [500, 136] on span "Posted by: [PERSON_NAME]" at bounding box center [514, 137] width 67 height 7
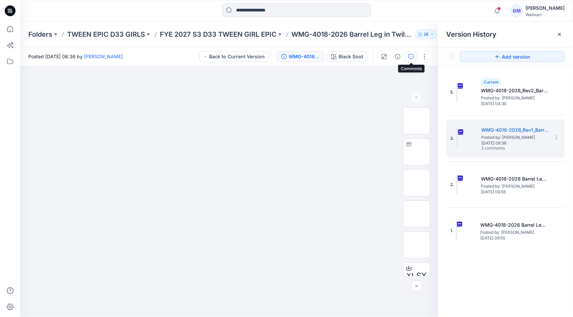
click at [409, 54] on icon "button" at bounding box center [410, 56] width 5 height 5
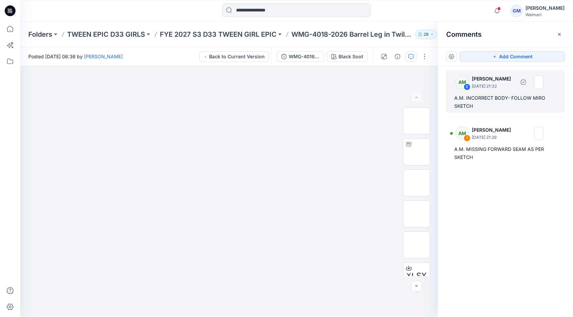
click at [507, 100] on div "A.M. INCORRECT BODY- FOLLOW MIRO SKETCH" at bounding box center [505, 102] width 103 height 16
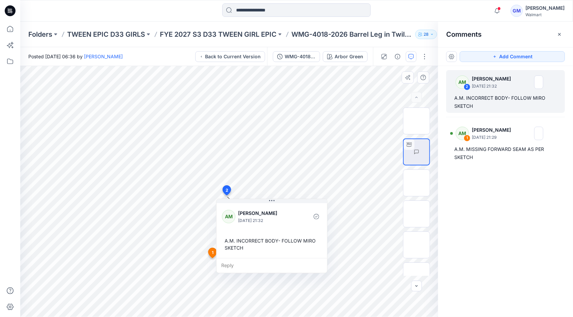
click at [241, 265] on div "Reply" at bounding box center [272, 265] width 111 height 15
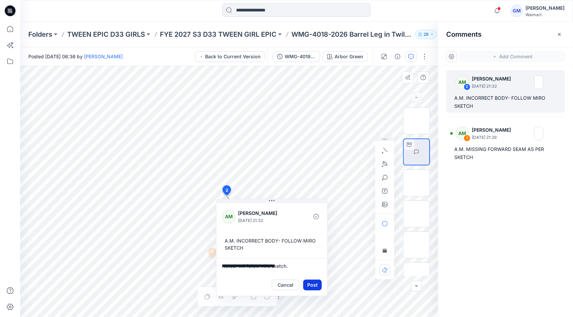
type textarea "**********"
click at [317, 287] on button "Post" at bounding box center [312, 285] width 19 height 11
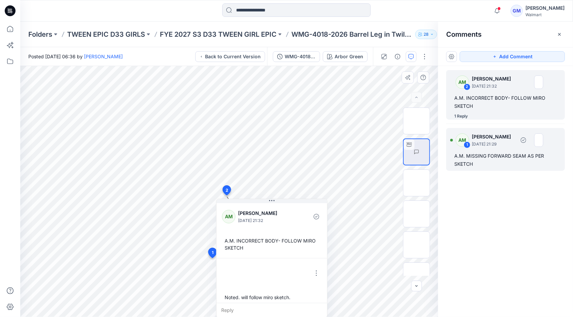
scroll to position [4, 0]
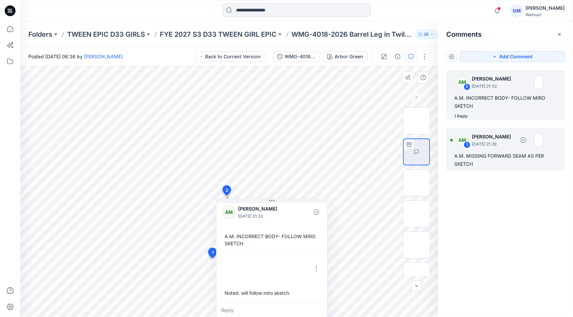
click at [488, 148] on div "AM 1 Alyssa Montalvo September 22, 2025 21:29" at bounding box center [496, 140] width 93 height 19
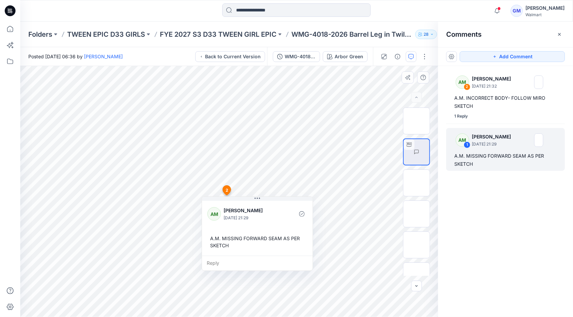
click at [225, 264] on div "Reply" at bounding box center [257, 263] width 111 height 15
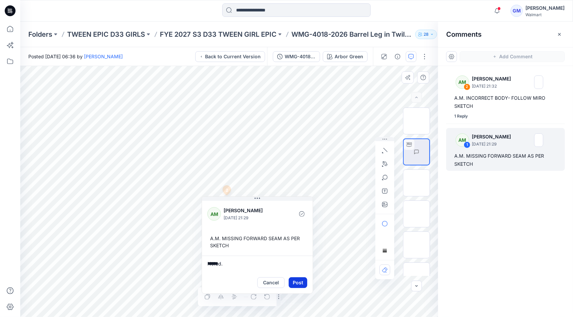
type textarea "******"
click at [302, 281] on button "Post" at bounding box center [298, 283] width 19 height 11
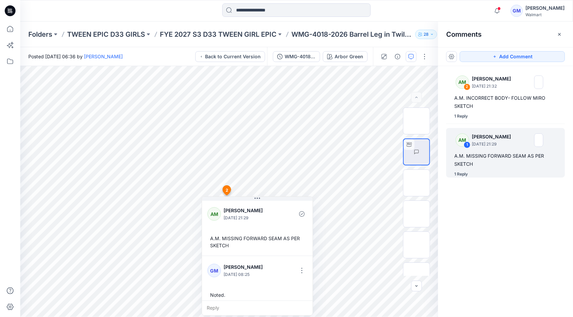
scroll to position [4, 0]
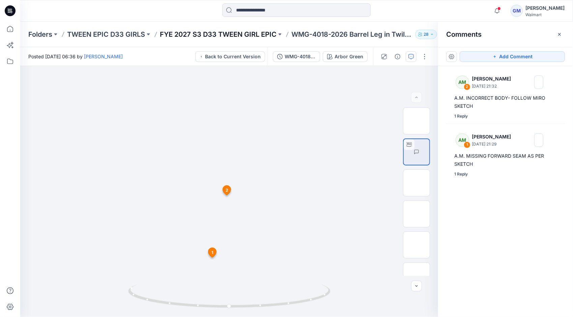
click at [214, 34] on p "FYE 2027 S3 D33 TWEEN GIRL EPIC" at bounding box center [218, 34] width 117 height 9
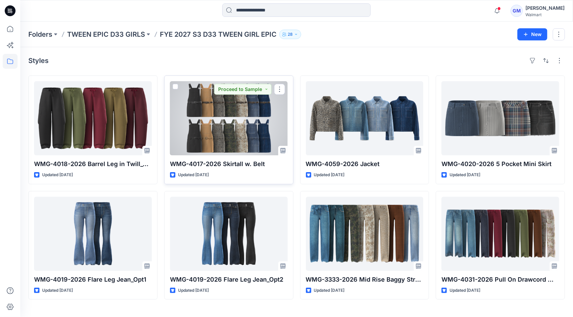
click at [226, 129] on div at bounding box center [229, 118] width 118 height 74
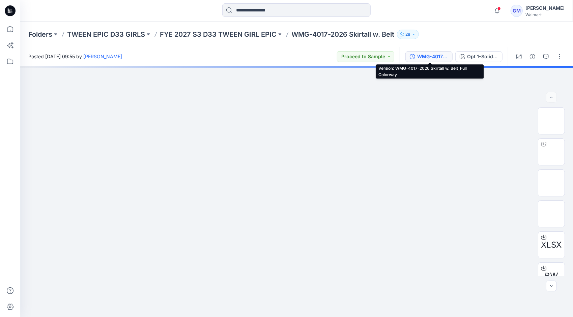
click at [431, 55] on div "WMG-4017-2026 Skirtall w. Belt_Full Colorway" at bounding box center [432, 56] width 31 height 7
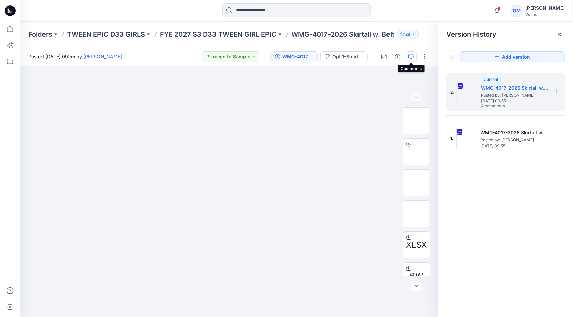
click at [411, 53] on button "button" at bounding box center [411, 56] width 11 height 11
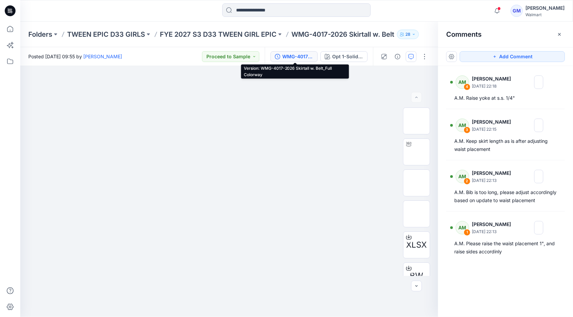
click at [305, 58] on div "WMG-4017-2026 Skirtall w. Belt_Full Colorway" at bounding box center [297, 56] width 31 height 7
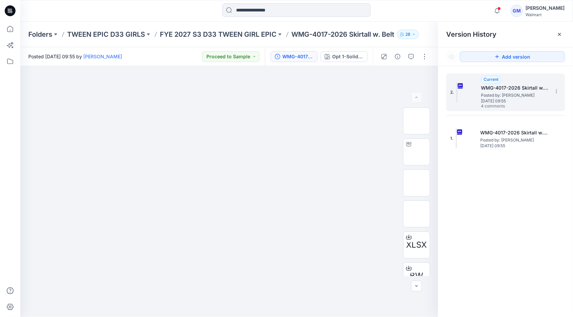
click at [524, 84] on h5 "WMG-4017-2026 Skirtall w. Belt_Full Colorway" at bounding box center [514, 88] width 67 height 8
click at [512, 95] on span "Posted by: [PERSON_NAME]" at bounding box center [514, 95] width 67 height 7
click at [411, 55] on icon "button" at bounding box center [410, 56] width 5 height 5
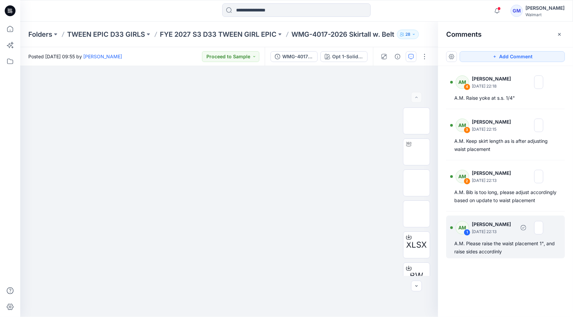
click at [501, 256] on div "A.M. Please raise the waist placement 1", and raise sides accordinly" at bounding box center [505, 248] width 103 height 16
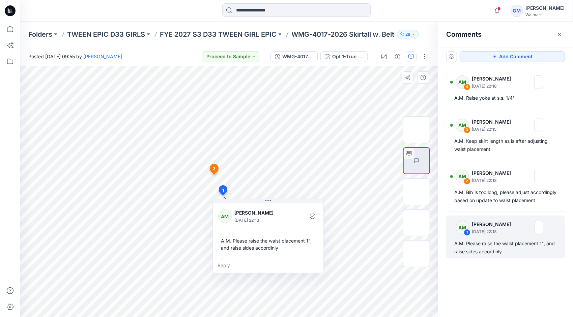
click at [227, 266] on div "Reply" at bounding box center [268, 265] width 111 height 15
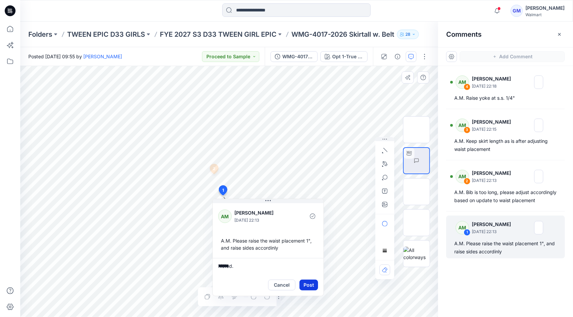
type textarea "******"
click at [313, 284] on button "Post" at bounding box center [308, 285] width 19 height 11
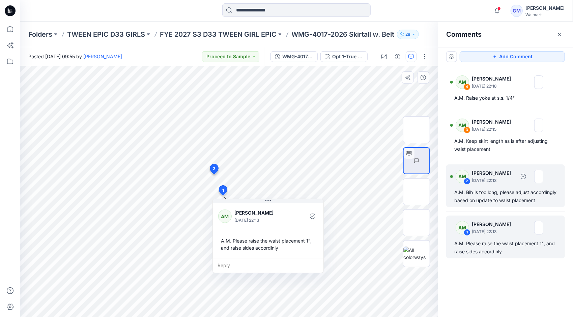
scroll to position [4, 0]
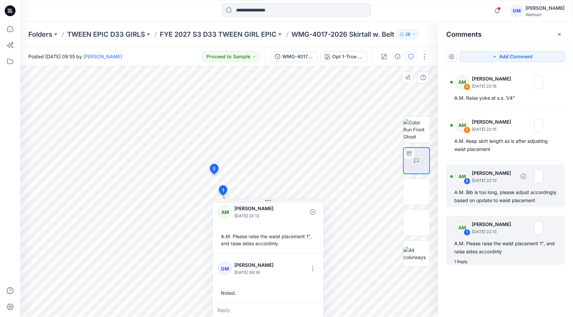
click at [498, 197] on div "A.M. Bib is too long, please adjust accordingly based on update to waist placem…" at bounding box center [505, 197] width 103 height 16
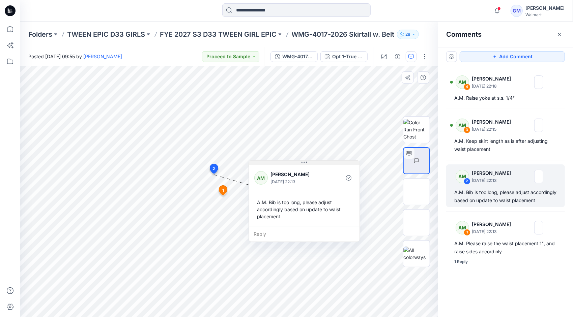
drag, startPoint x: 283, startPoint y: 181, endPoint x: 317, endPoint y: 164, distance: 38.0
click at [317, 164] on button at bounding box center [304, 163] width 111 height 4
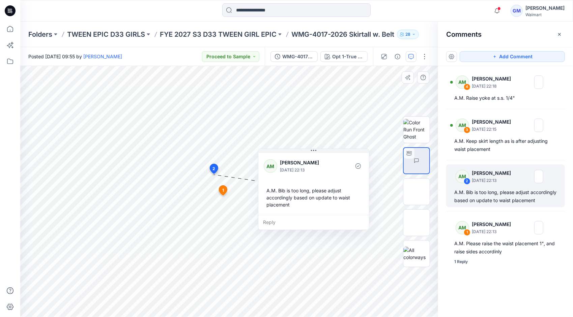
drag, startPoint x: 327, startPoint y: 168, endPoint x: 337, endPoint y: 156, distance: 15.1
click at [337, 156] on div "AM Alyssa Montalvo September 24, 2025 22:13 A.M. Bib is too long, please adjust…" at bounding box center [313, 183] width 111 height 63
click at [285, 221] on div "Reply" at bounding box center [313, 222] width 111 height 15
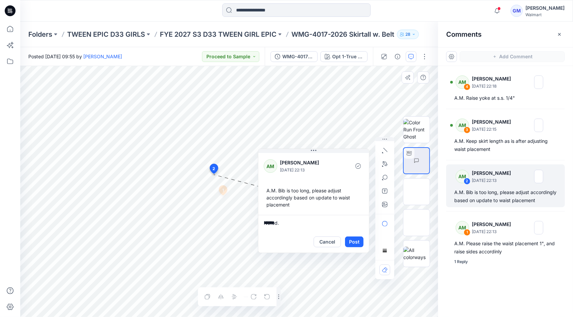
scroll to position [0, 0]
type textarea "******"
click at [359, 240] on button "Post" at bounding box center [354, 242] width 19 height 11
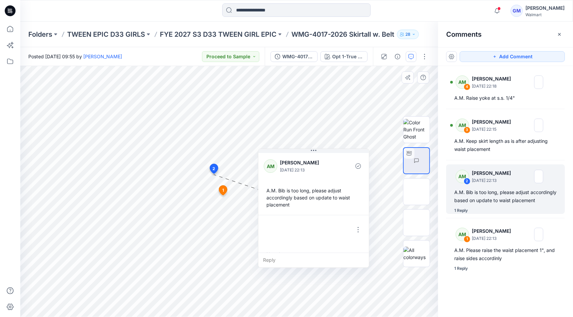
scroll to position [11, 0]
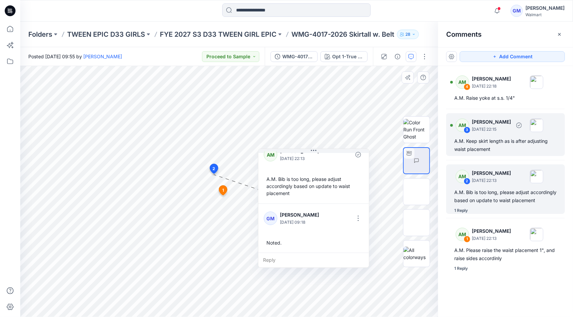
click at [498, 145] on div "A.M. Keep skirt length as is after adjusting waist placement" at bounding box center [505, 145] width 103 height 16
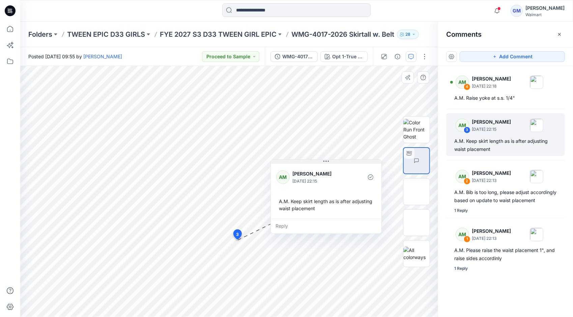
drag, startPoint x: 282, startPoint y: 245, endPoint x: 325, endPoint y: 161, distance: 94.3
click at [325, 161] on icon at bounding box center [325, 161] width 5 height 1
click at [285, 224] on div "Reply" at bounding box center [326, 226] width 111 height 15
